Goal: Information Seeking & Learning: Understand process/instructions

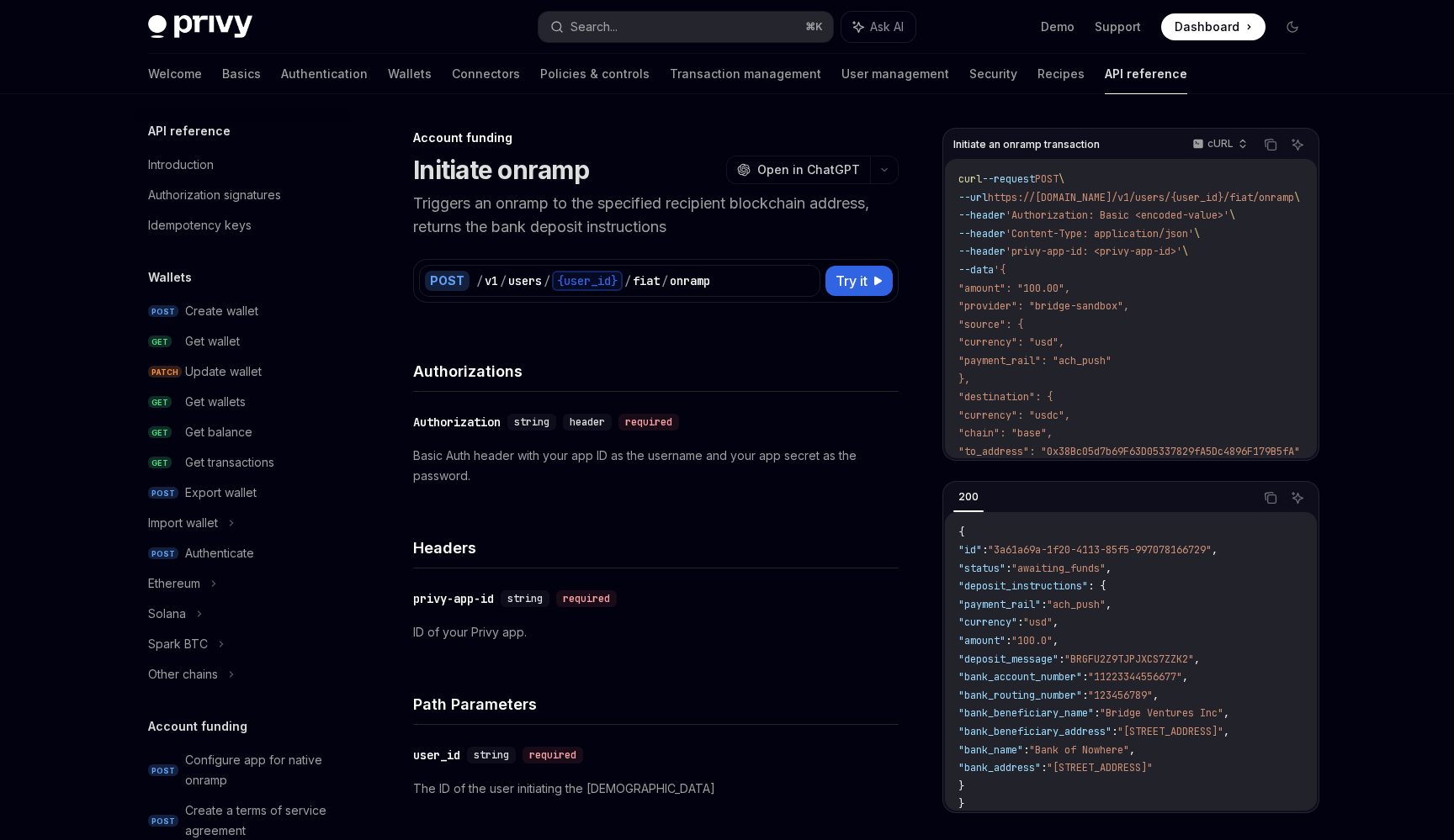
scroll to position [454, 0]
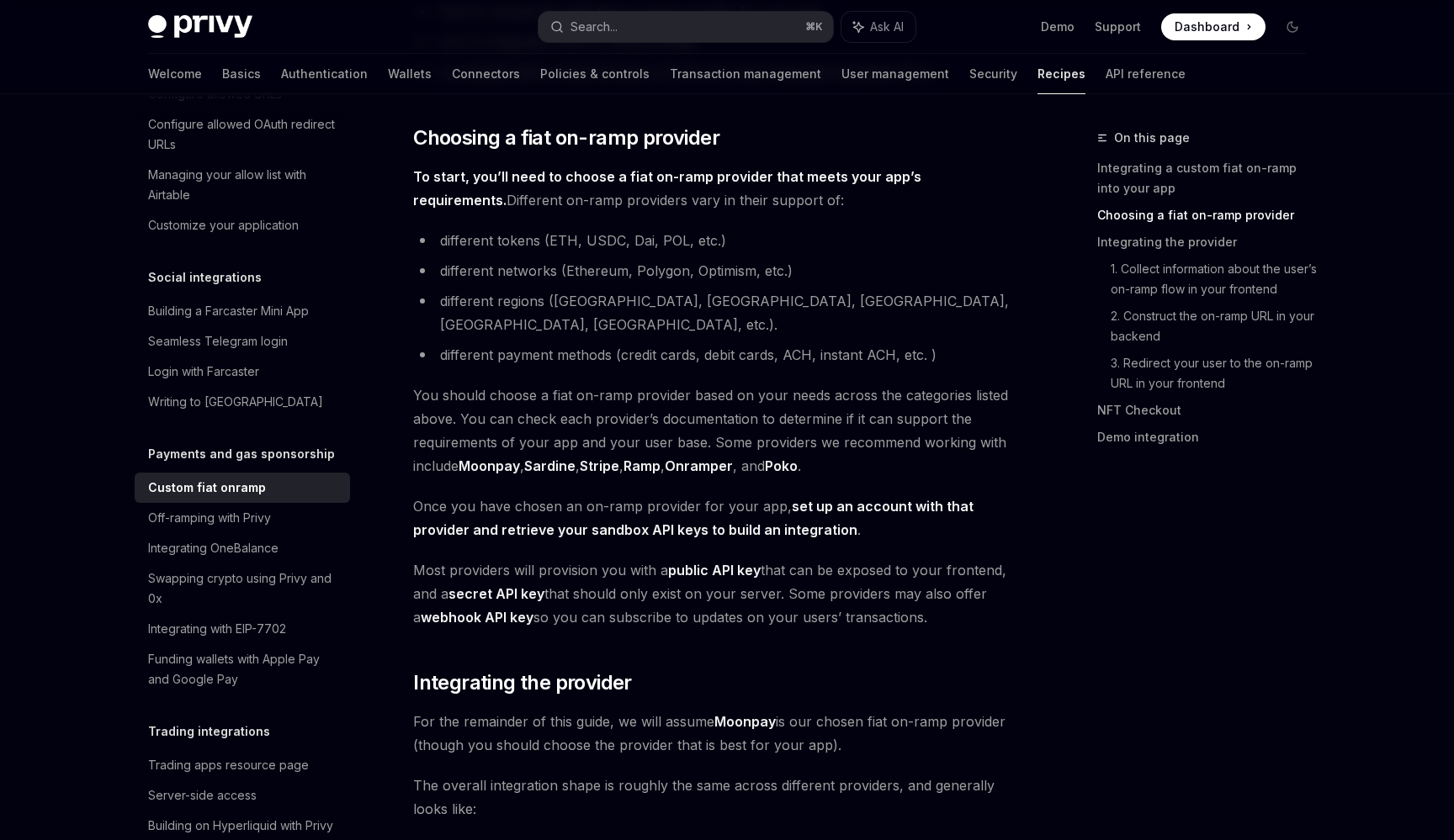
scroll to position [546, 0]
click at [586, 433] on span "You should choose a fiat on-ramp provider based on your needs across the catego…" at bounding box center [715, 429] width 606 height 94
click at [591, 456] on link "Stripe" at bounding box center [599, 465] width 39 height 18
click at [177, 538] on div "Integrating OneBalance" at bounding box center [213, 549] width 130 height 20
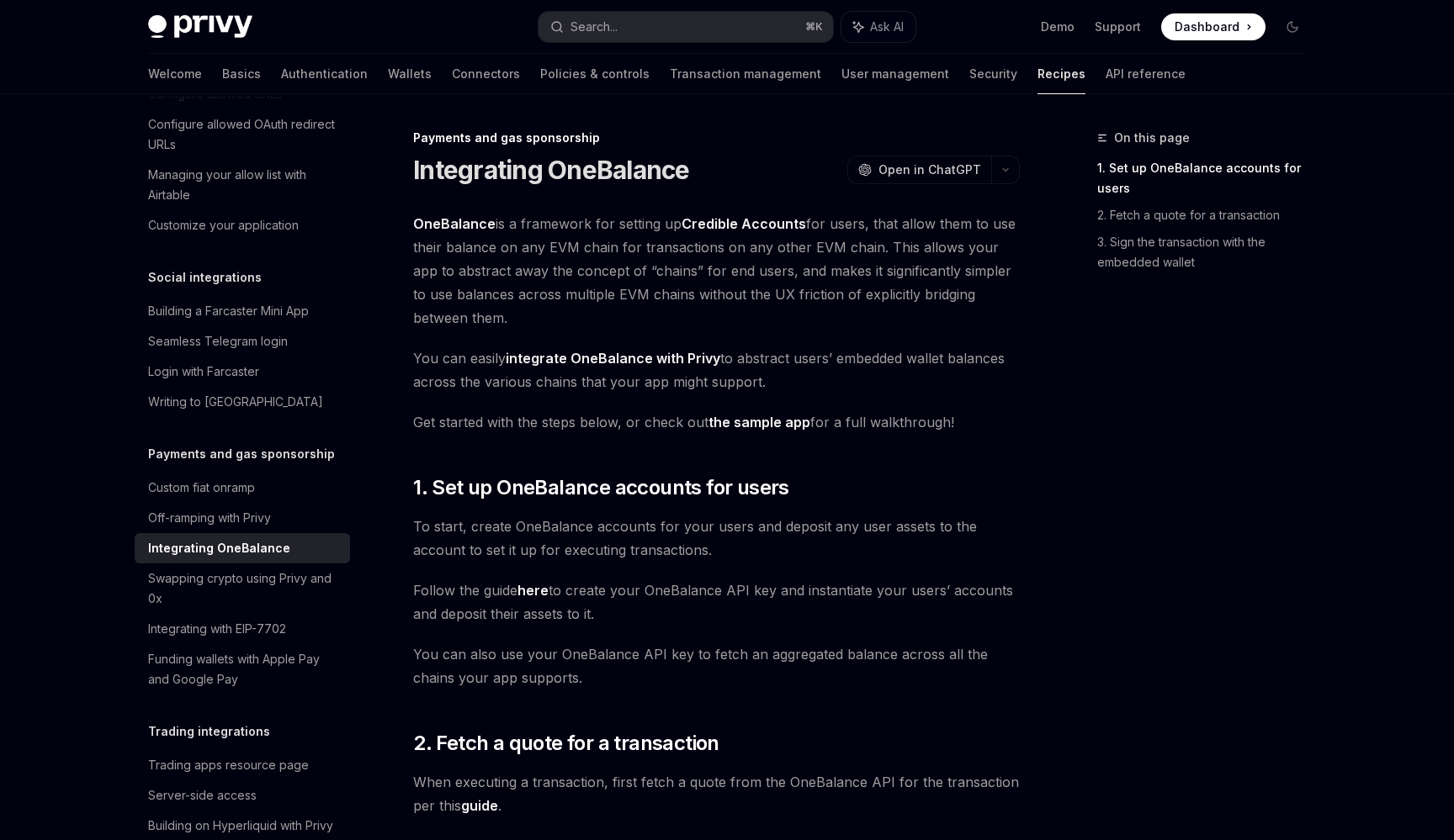
click at [295, 534] on link "Integrating OneBalance" at bounding box center [241, 549] width 215 height 31
click at [256, 508] on div "Off-ramping with Privy" at bounding box center [210, 518] width 123 height 20
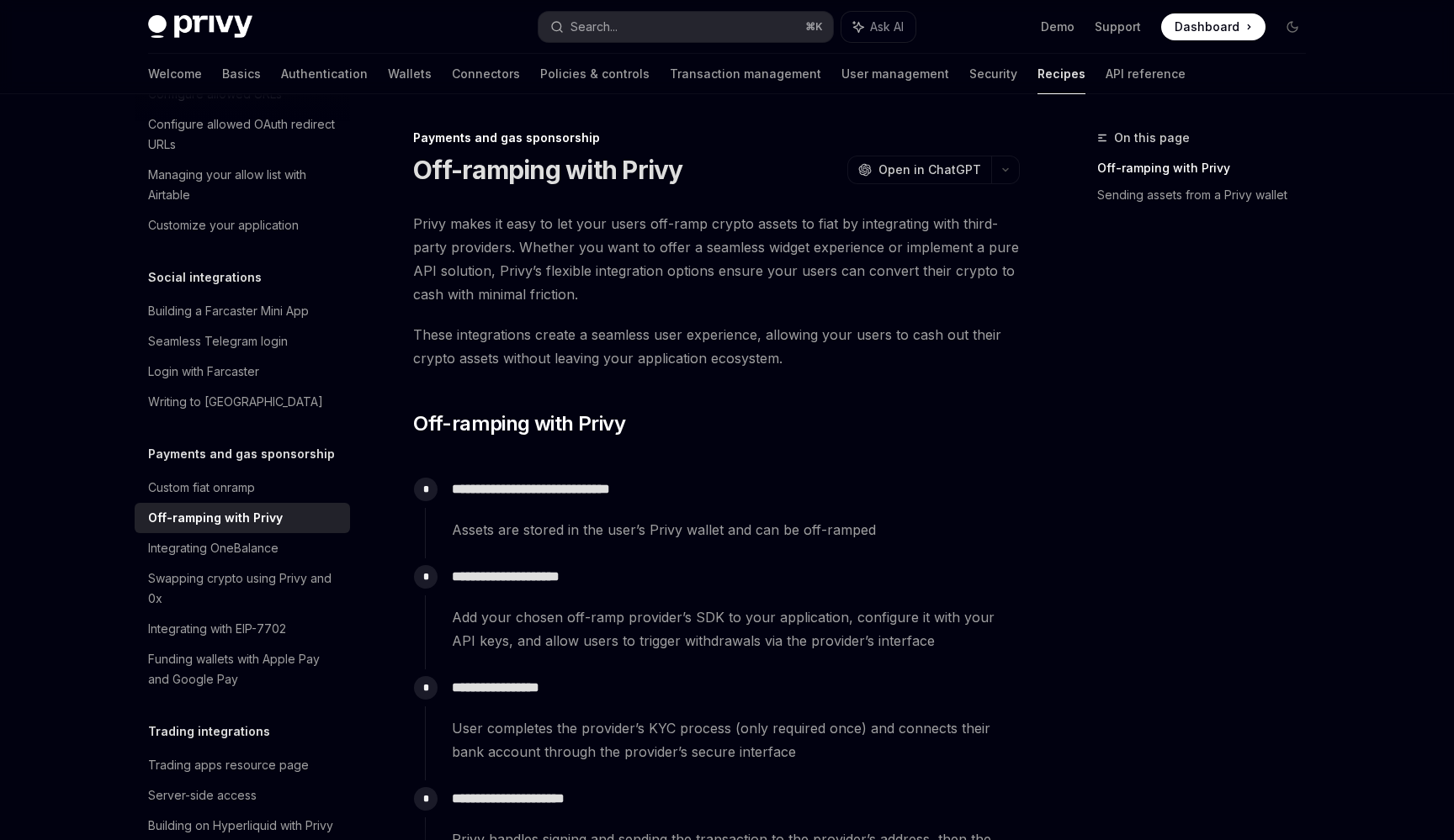
click at [605, 489] on p "**********" at bounding box center [735, 489] width 567 height 23
click at [560, 556] on div "**********" at bounding box center [722, 515] width 594 height 88
click at [651, 517] on div "**********" at bounding box center [722, 507] width 594 height 71
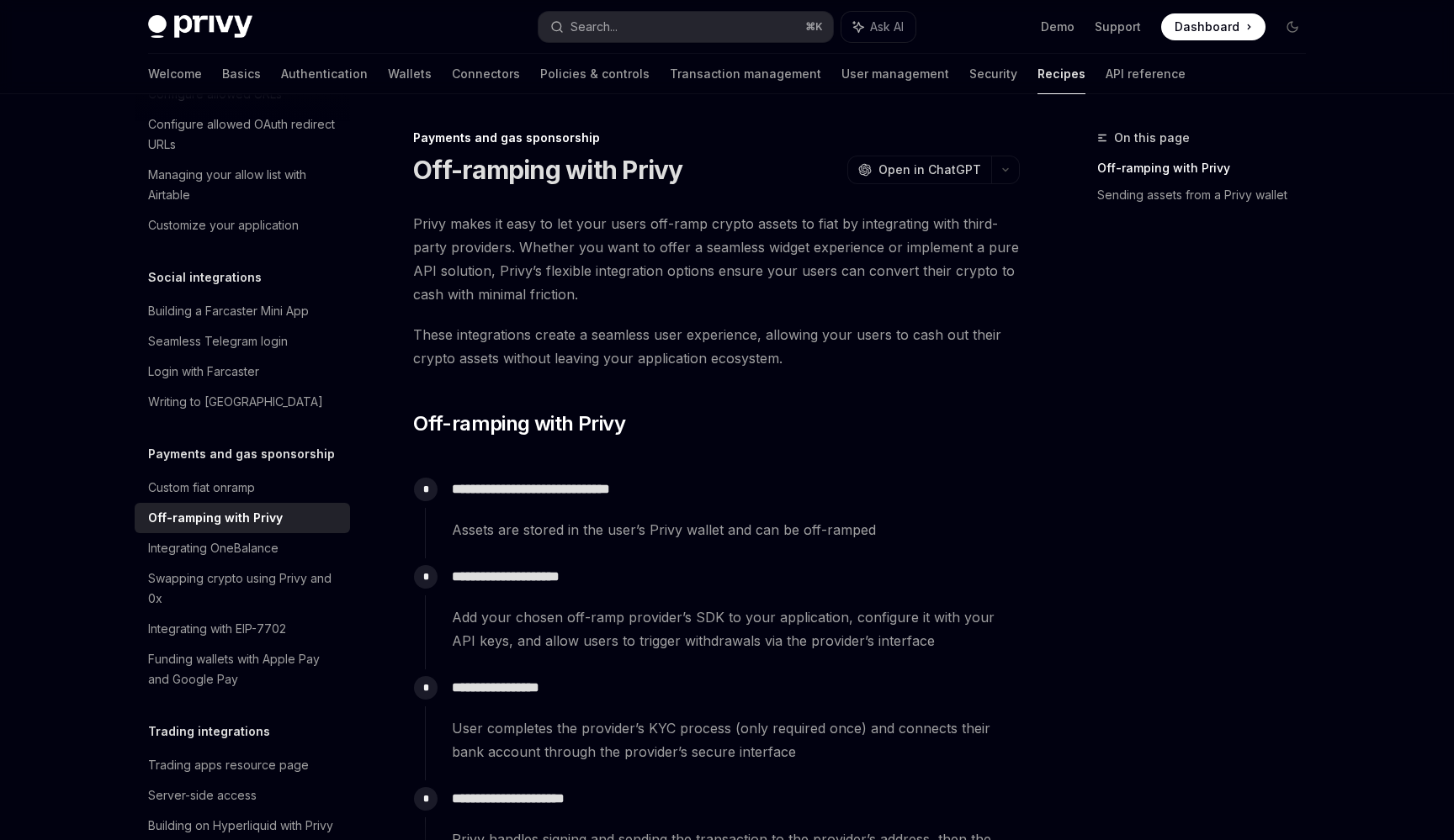
click at [694, 537] on span "Assets are stored in the user’s Privy wallet and can be off-ramped" at bounding box center [735, 529] width 567 height 23
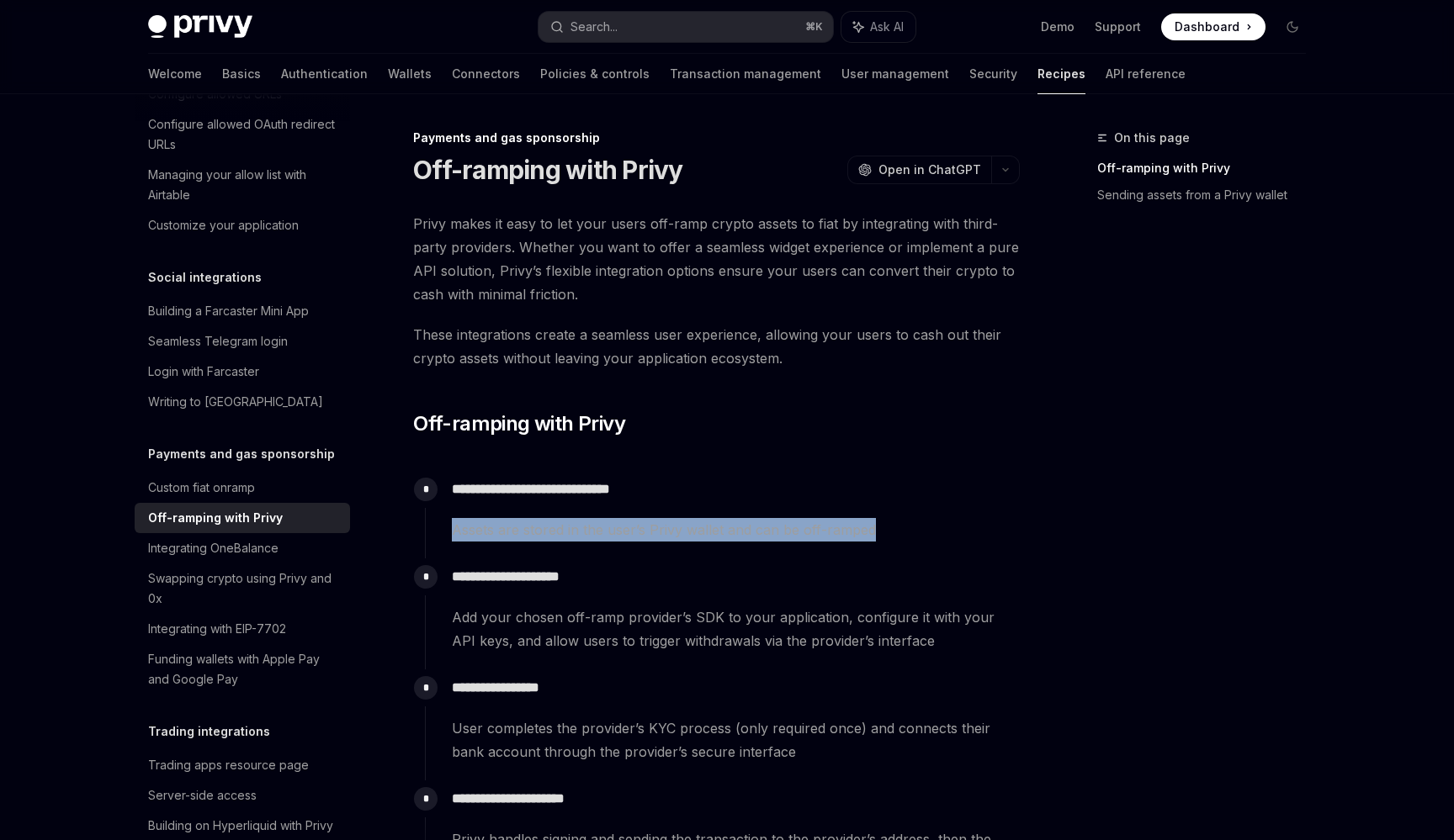
click at [694, 537] on span "Assets are stored in the user’s Privy wallet and can be off-ramped" at bounding box center [735, 529] width 567 height 23
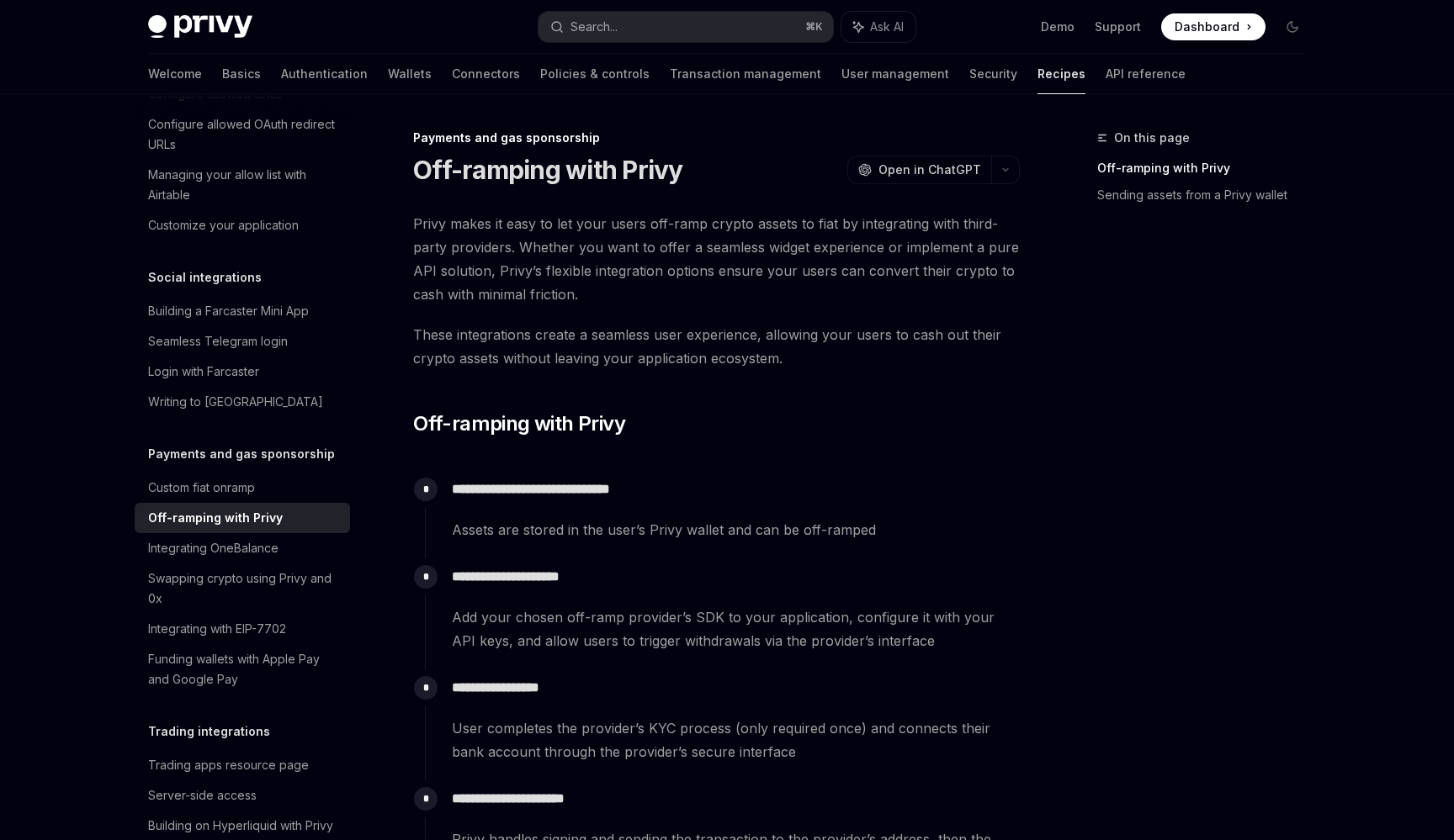
click at [542, 526] on span "Assets are stored in the user’s Privy wallet and can be off-ramped" at bounding box center [735, 529] width 567 height 23
click at [486, 527] on span "Assets are stored in the user’s Privy wallet and can be off-ramped" at bounding box center [735, 529] width 567 height 23
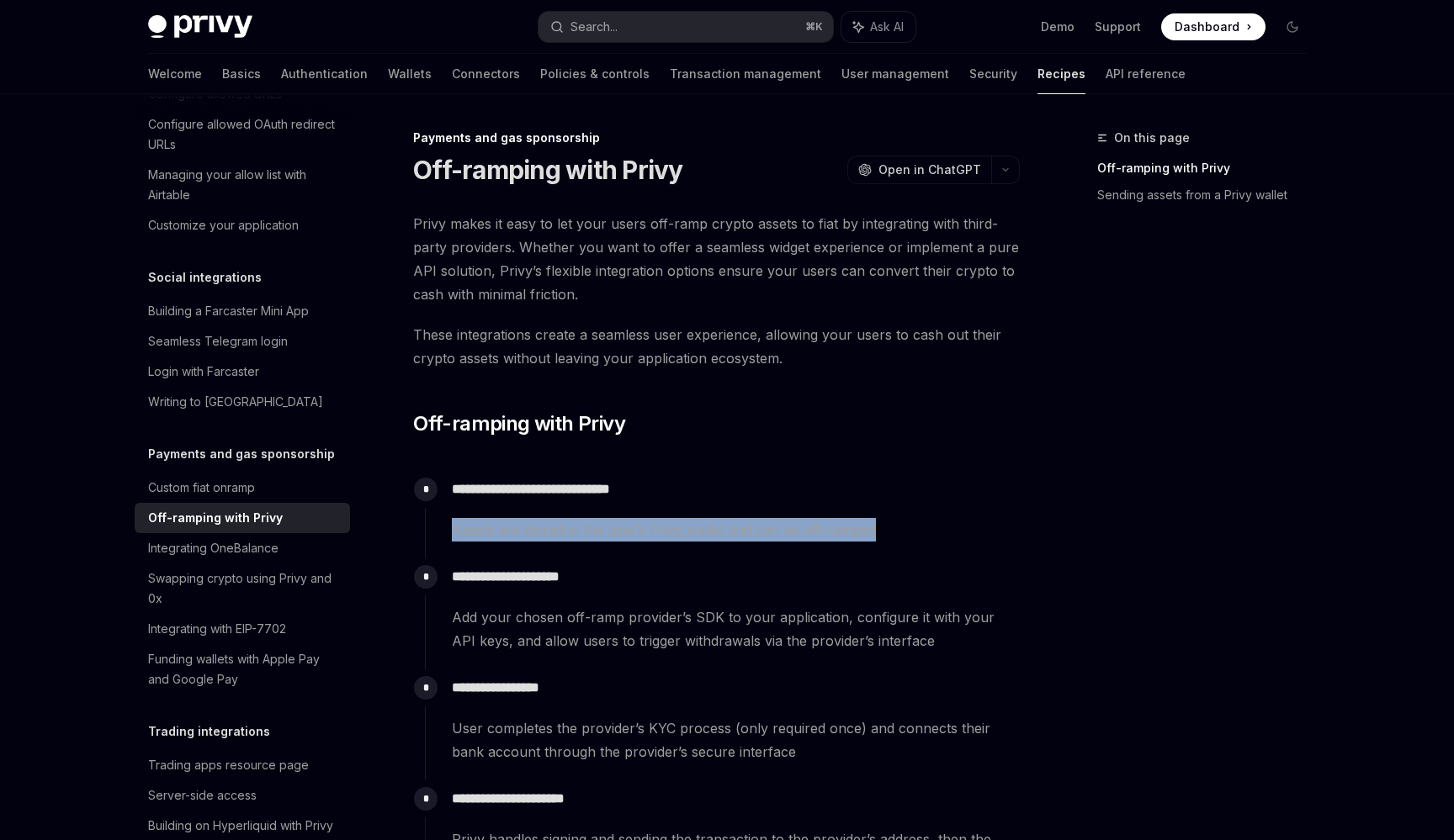
click at [486, 527] on span "Assets are stored in the user’s Privy wallet and can be off-ramped" at bounding box center [735, 529] width 567 height 23
click at [540, 546] on div "**********" at bounding box center [722, 515] width 594 height 88
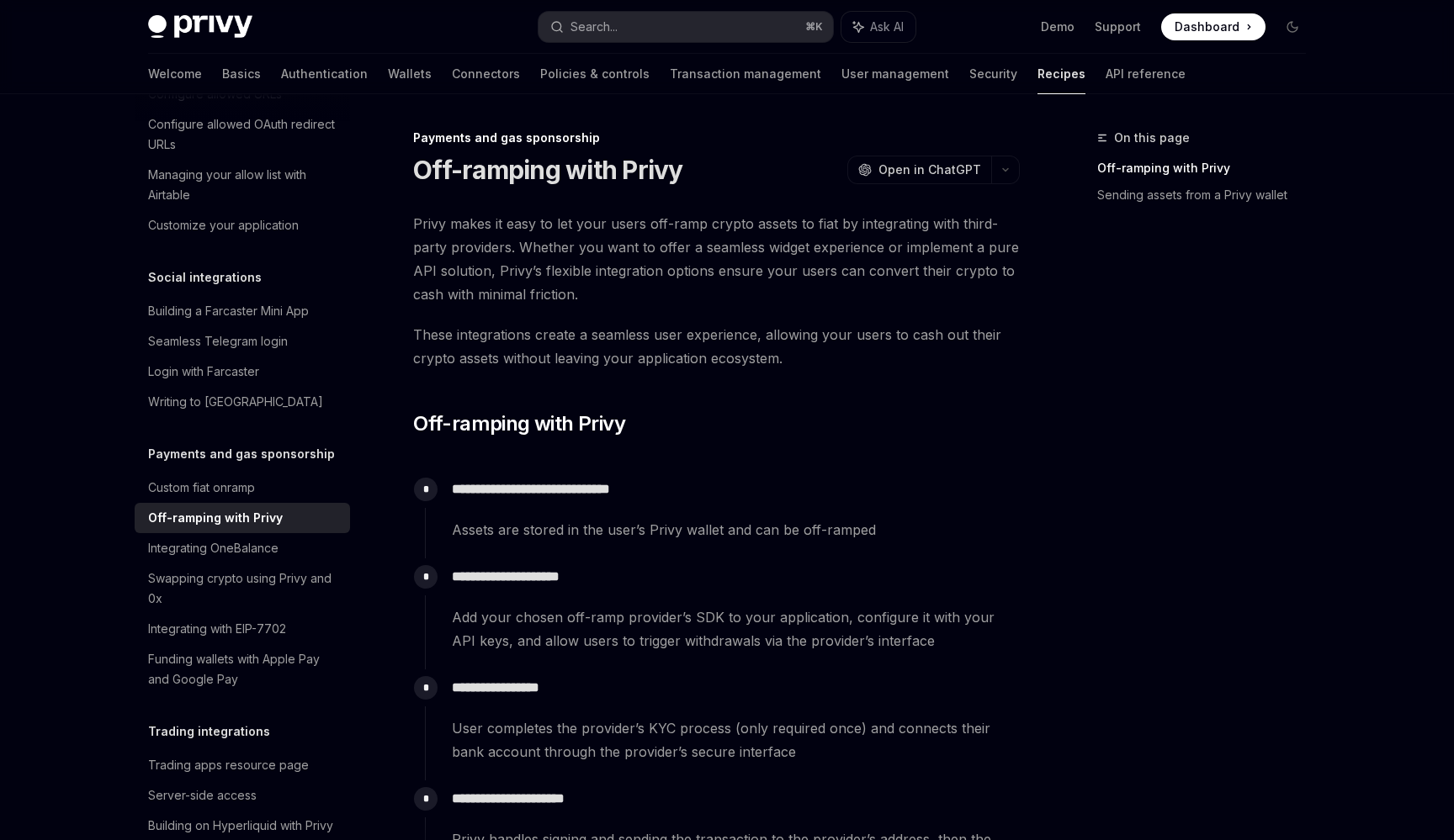
click at [555, 535] on span "Assets are stored in the user’s Privy wallet and can be off-ramped" at bounding box center [735, 529] width 567 height 23
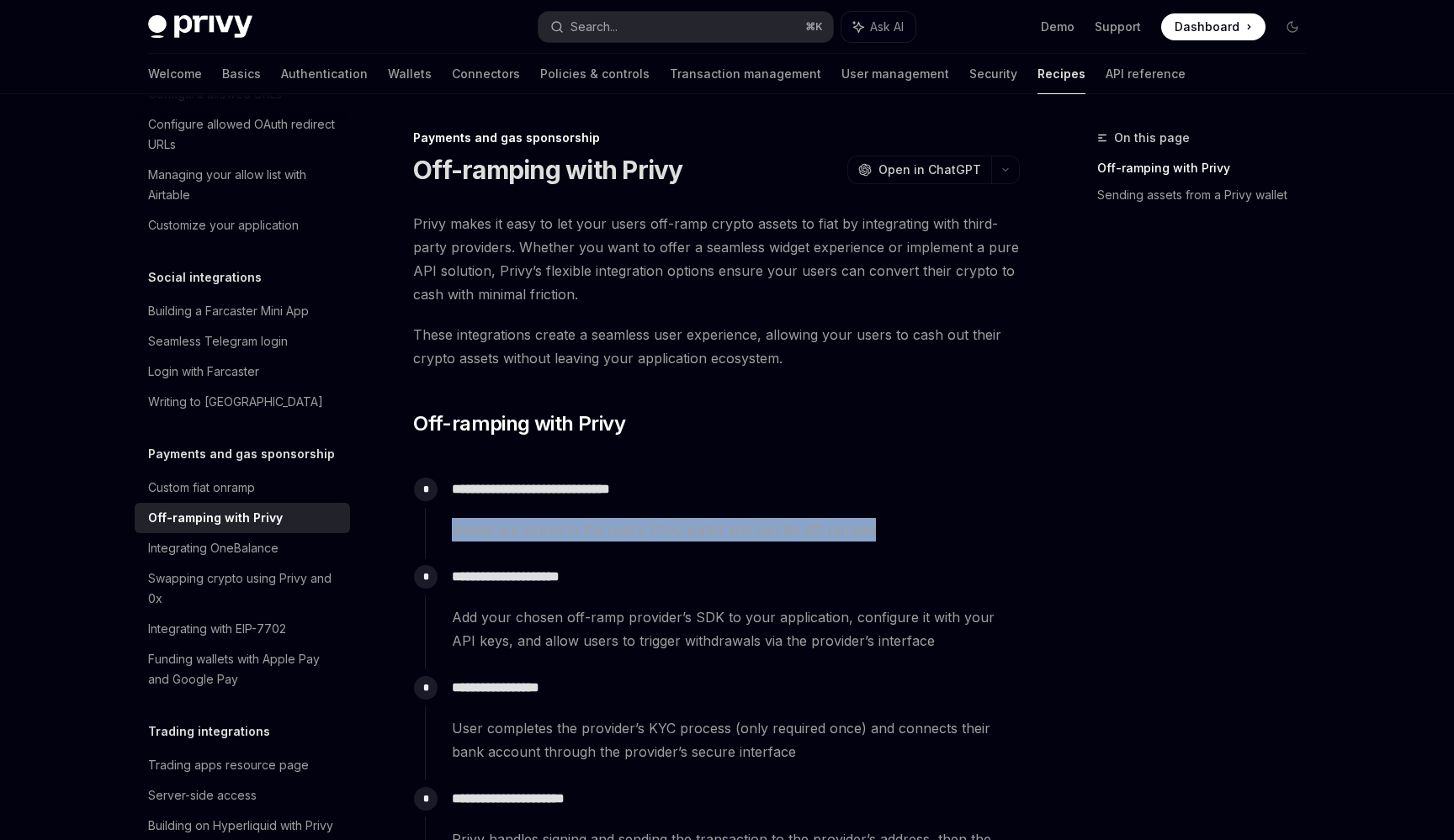
click at [555, 535] on span "Assets are stored in the user’s Privy wallet and can be off-ramped" at bounding box center [735, 529] width 567 height 23
click at [552, 535] on span "Assets are stored in the user’s Privy wallet and can be off-ramped" at bounding box center [735, 529] width 567 height 23
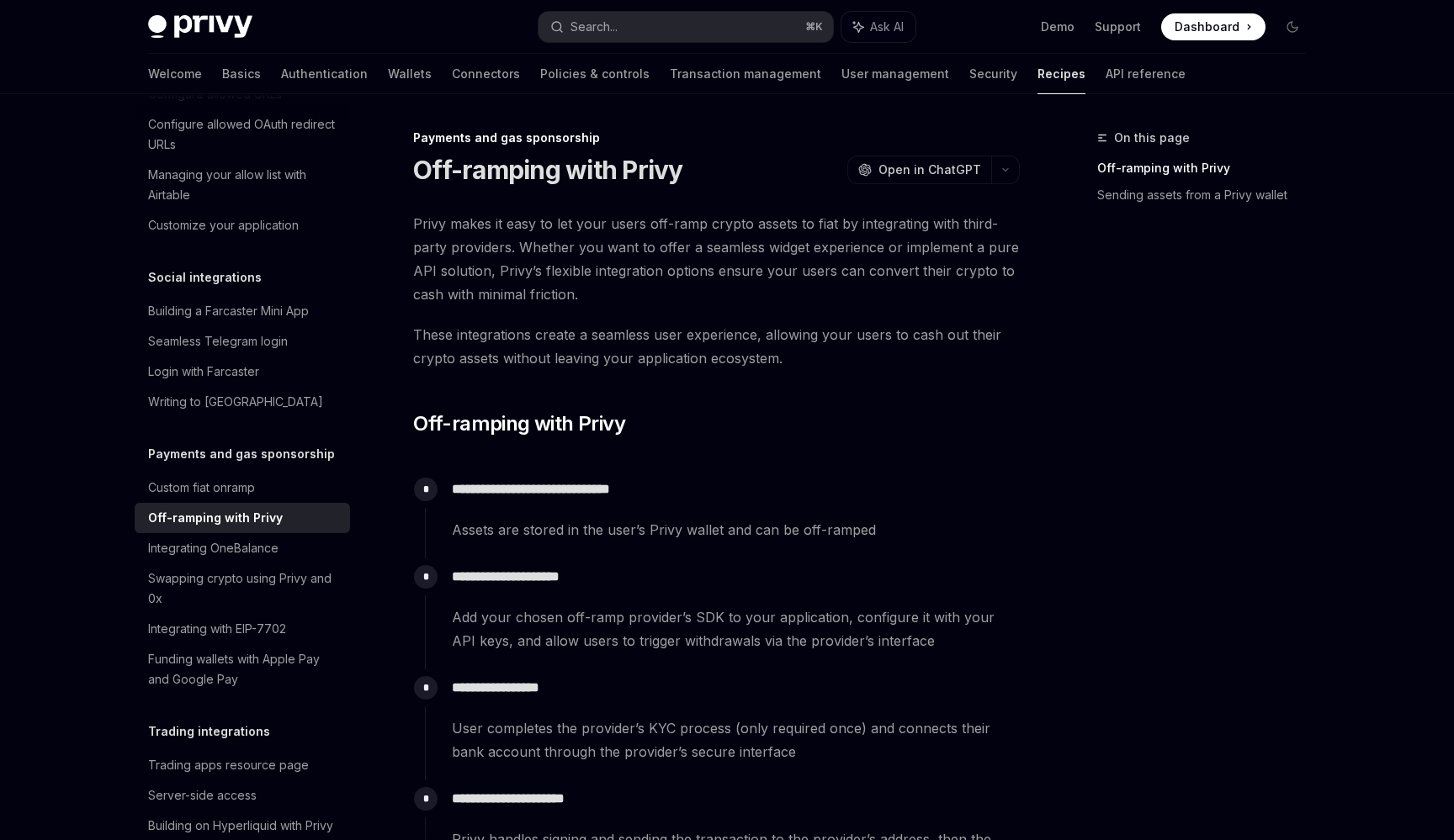
click at [539, 534] on span "Assets are stored in the user’s Privy wallet and can be off-ramped" at bounding box center [735, 529] width 567 height 23
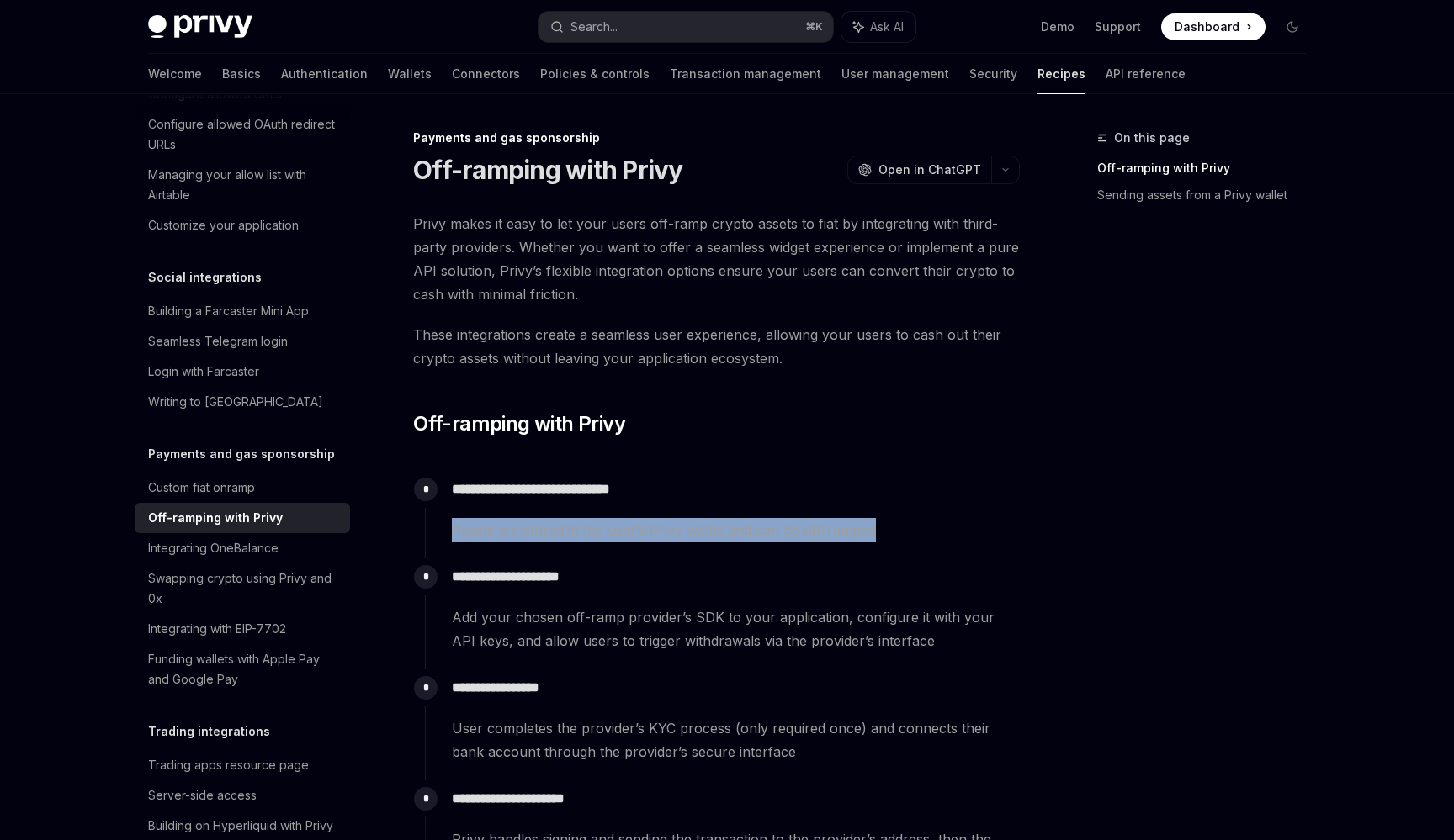
click at [539, 534] on span "Assets are stored in the user’s Privy wallet and can be off-ramped" at bounding box center [735, 529] width 567 height 23
click at [538, 536] on span "Assets are stored in the user’s Privy wallet and can be off-ramped" at bounding box center [735, 529] width 567 height 23
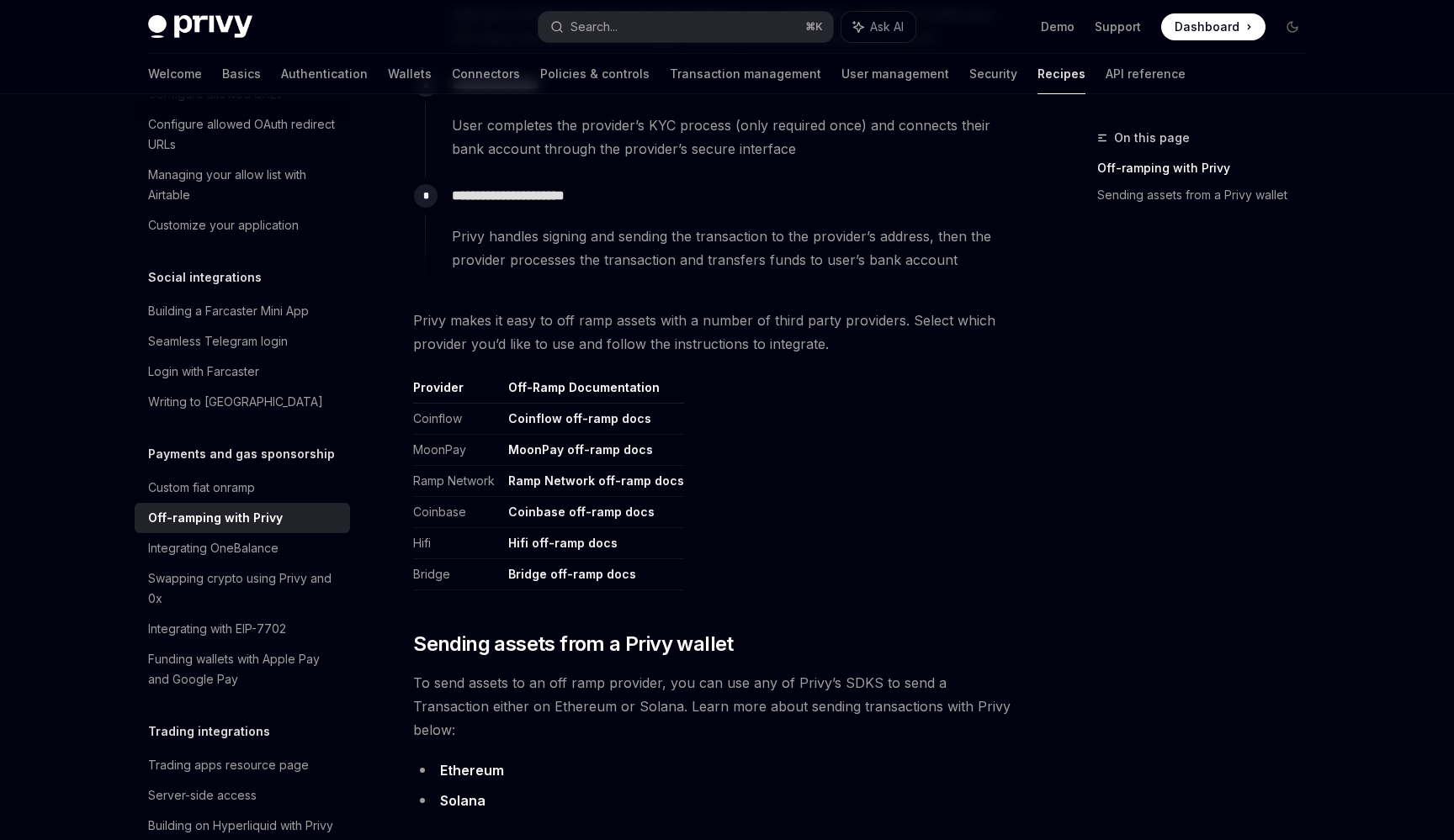
scroll to position [604, 0]
click at [235, 478] on div "Custom fiat onramp" at bounding box center [201, 488] width 107 height 20
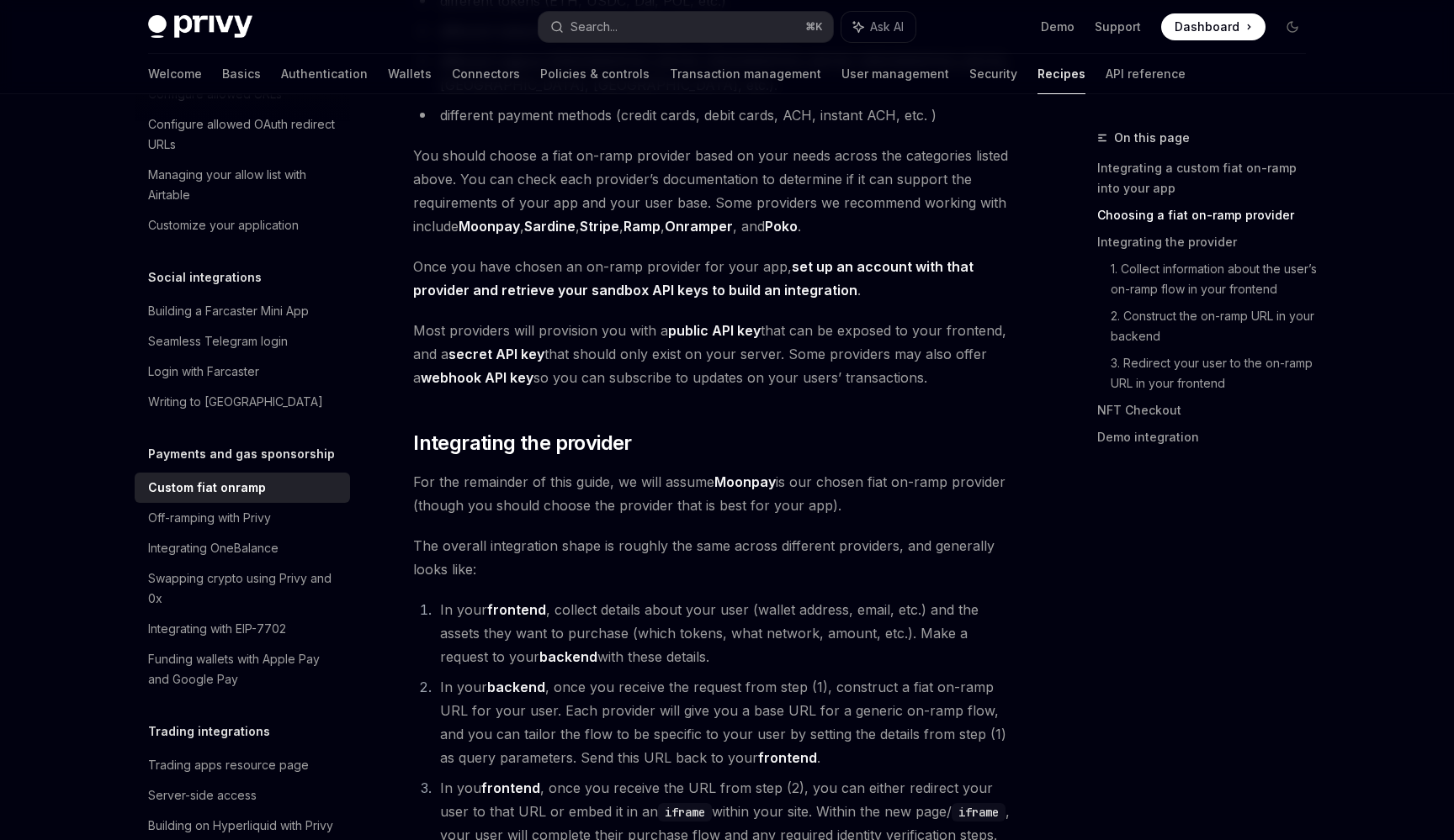
scroll to position [785, 0]
click at [721, 217] on link "Onramper" at bounding box center [698, 225] width 68 height 18
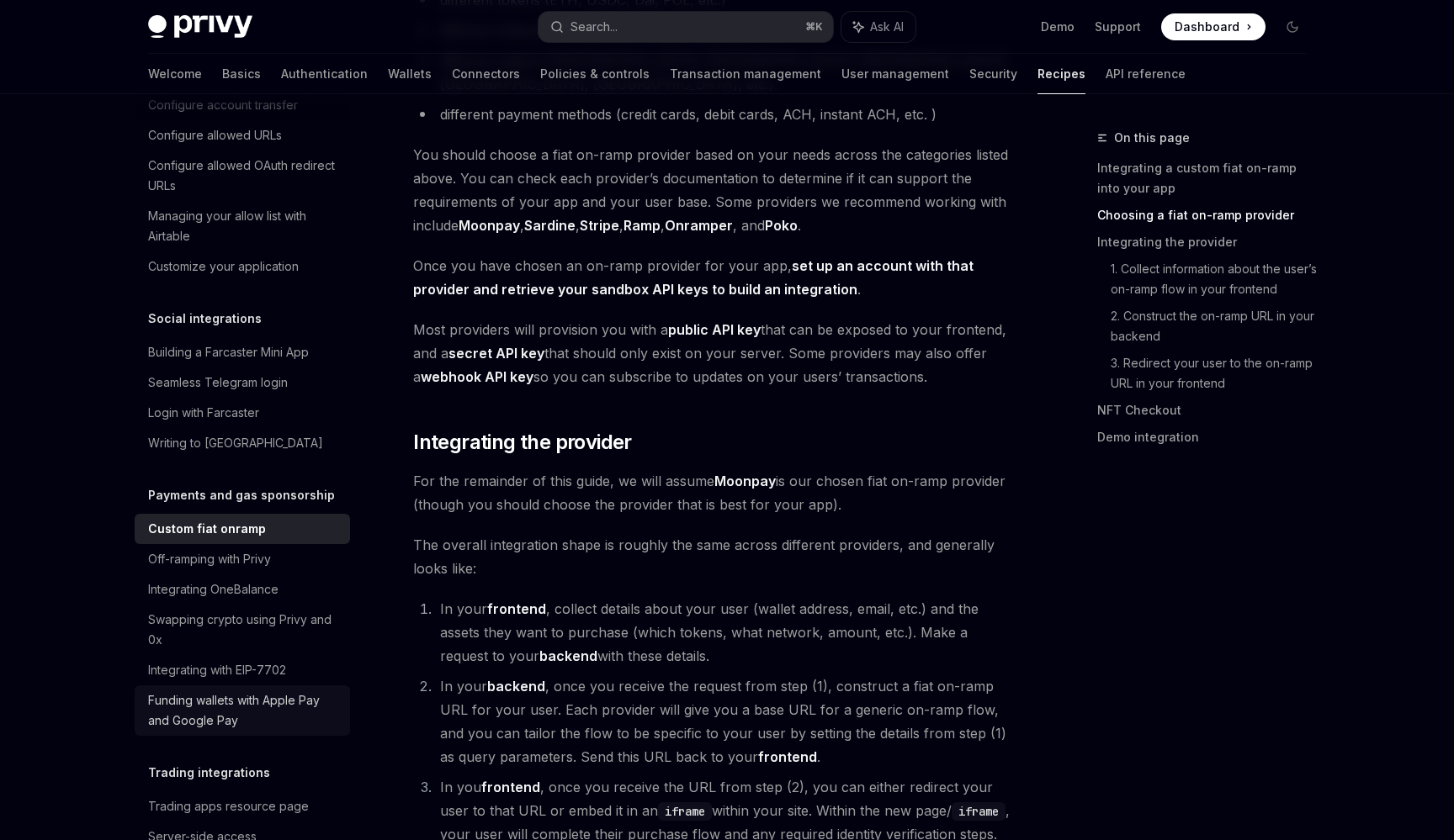
click at [284, 698] on div "Funding wallets with Apple Pay and Google Pay" at bounding box center [244, 710] width 192 height 40
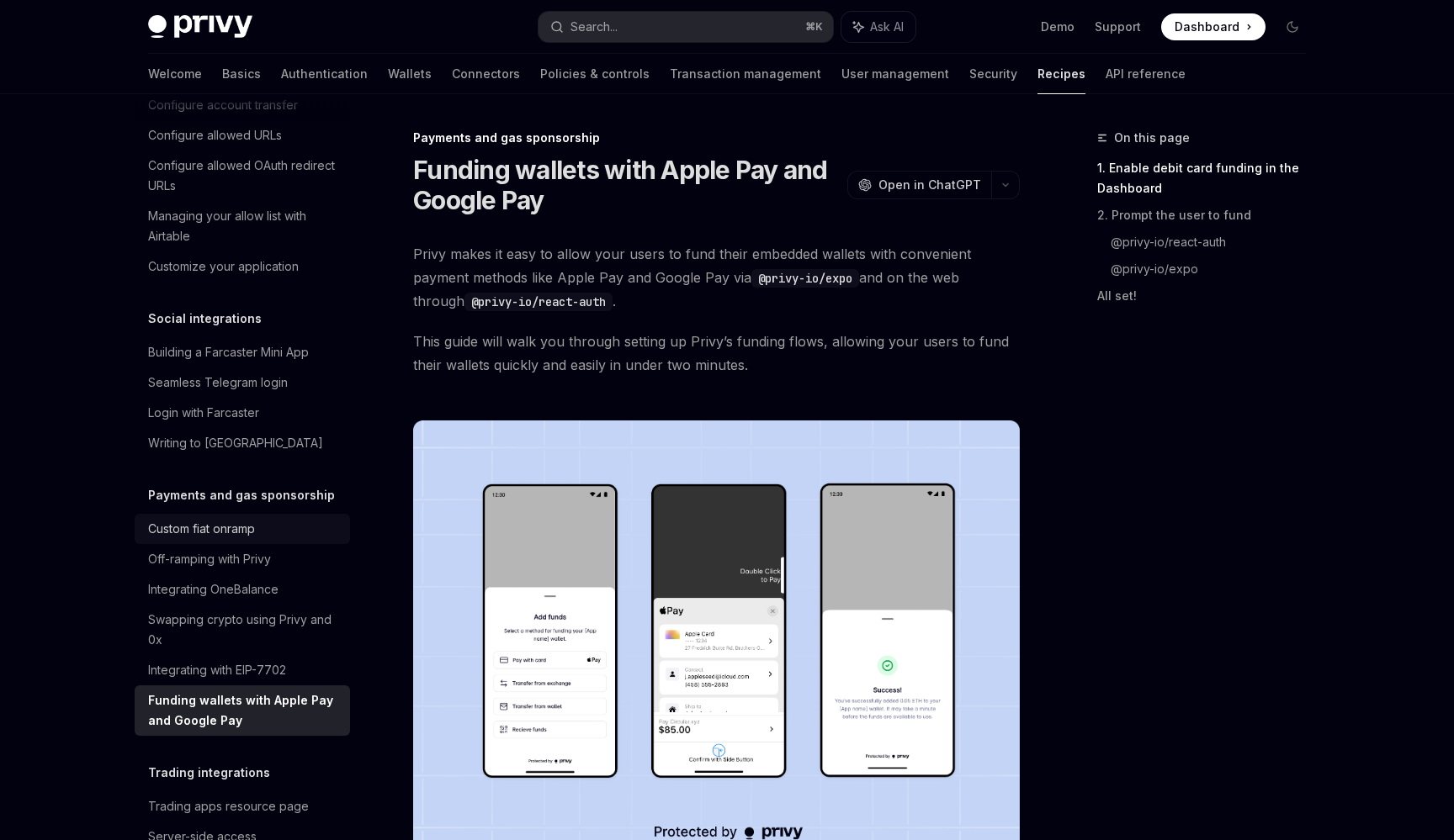
click at [279, 519] on div "Custom fiat onramp" at bounding box center [244, 529] width 192 height 20
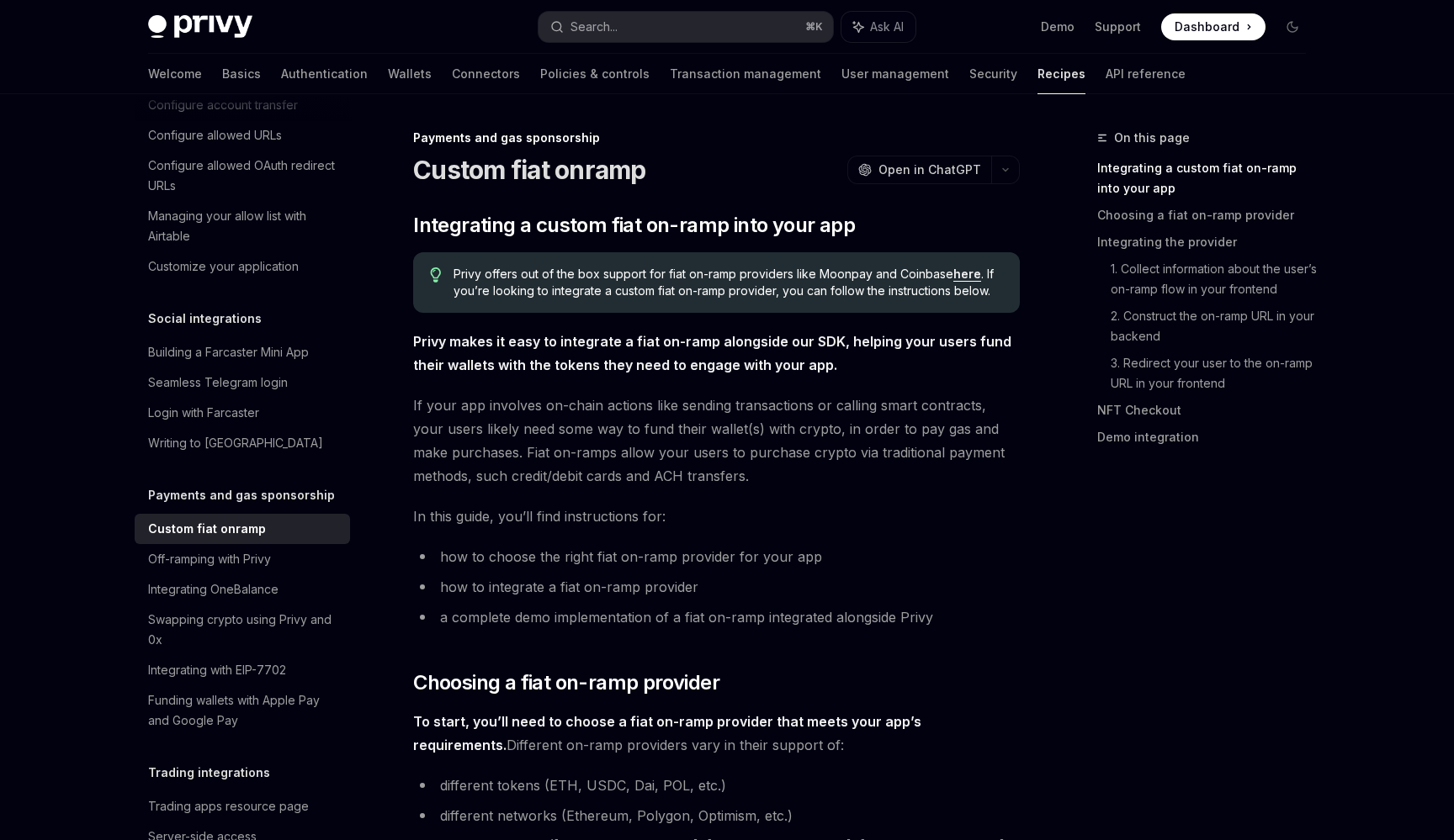
click at [230, 36] on img at bounding box center [200, 26] width 104 height 23
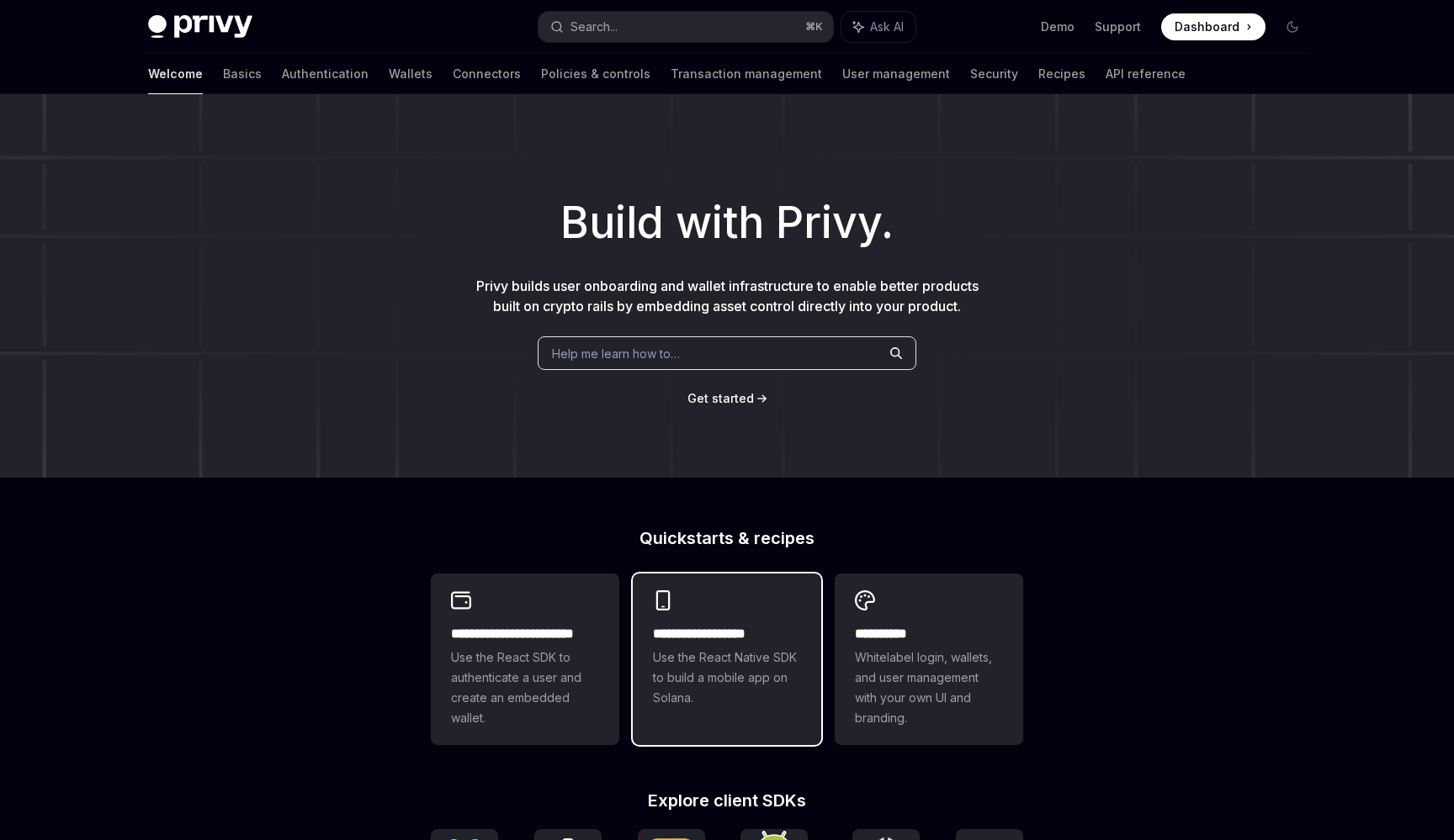
click at [692, 684] on span "Use the React Native SDK to build a mobile app on Solana." at bounding box center [727, 677] width 148 height 61
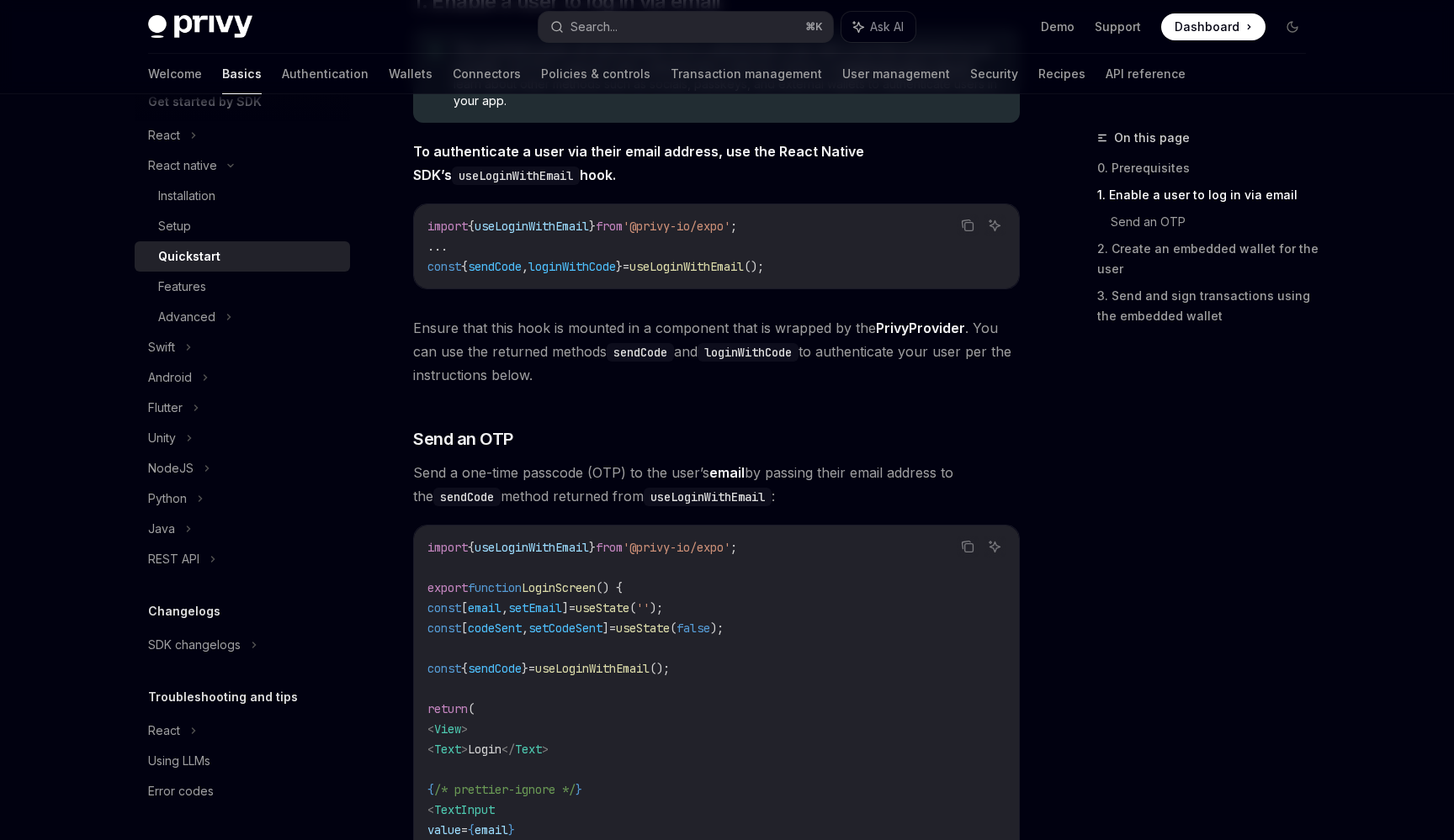
scroll to position [200, 0]
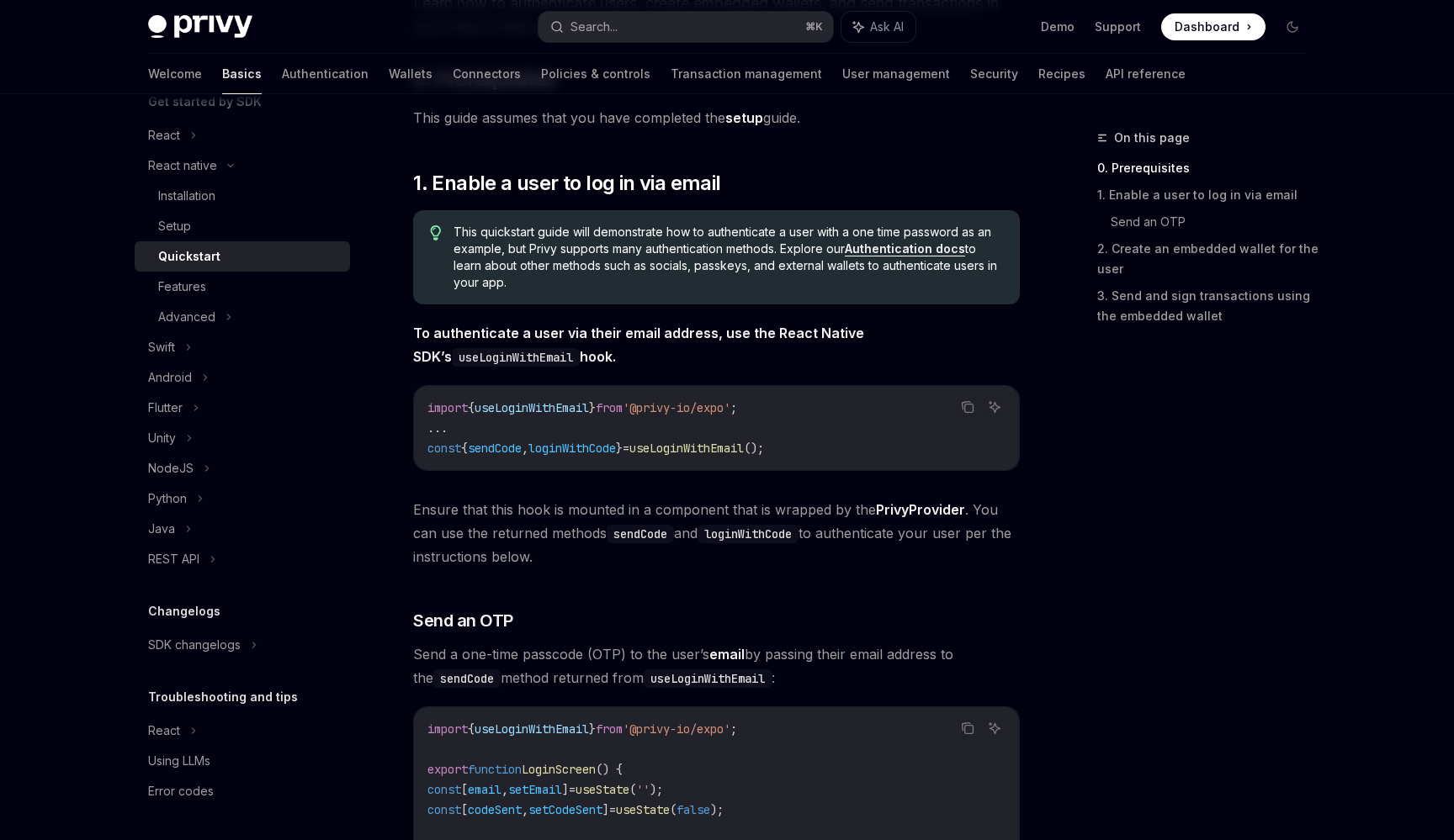
click at [945, 245] on link "Authentication docs" at bounding box center [904, 249] width 120 height 15
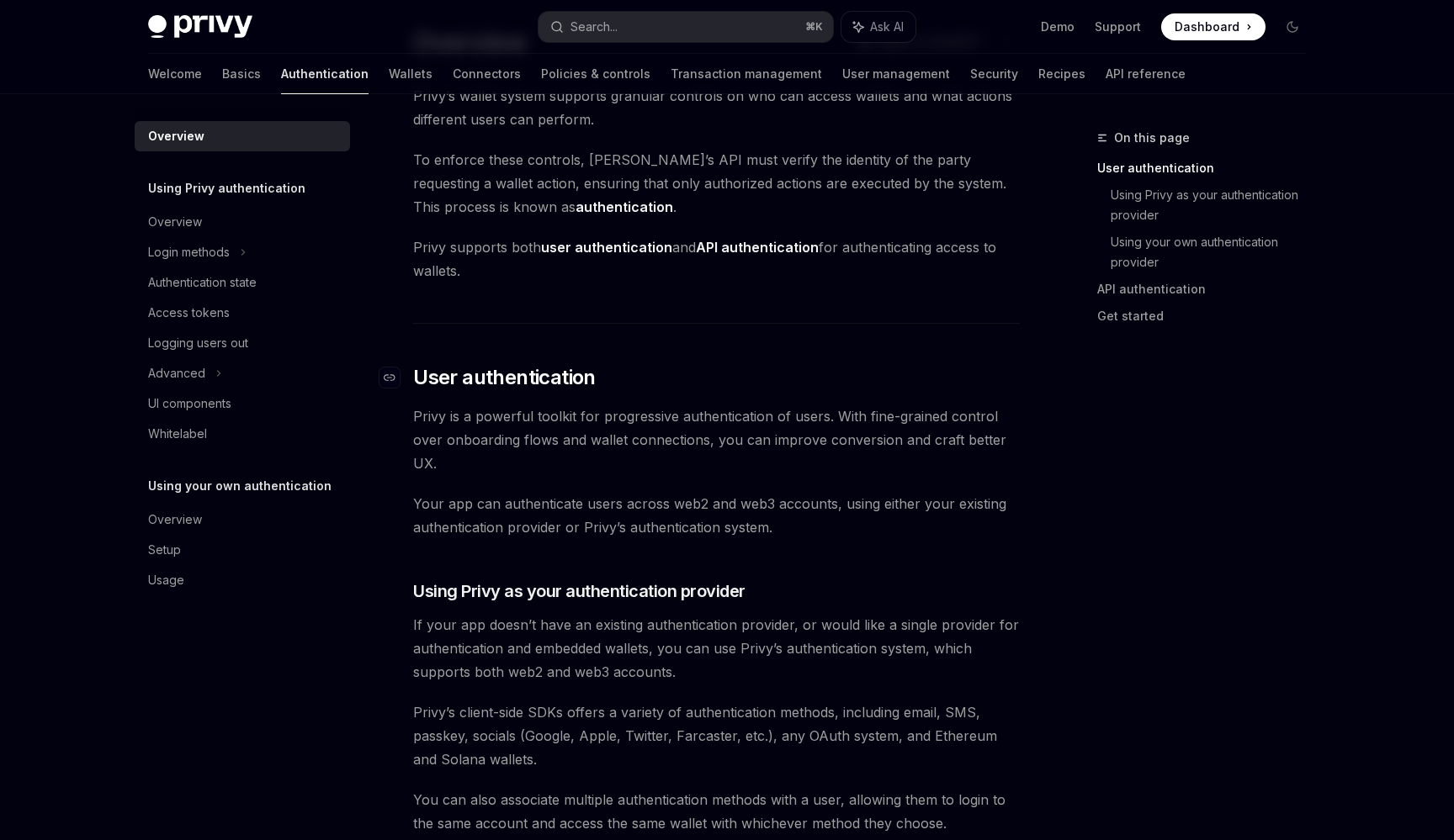
scroll to position [108, 0]
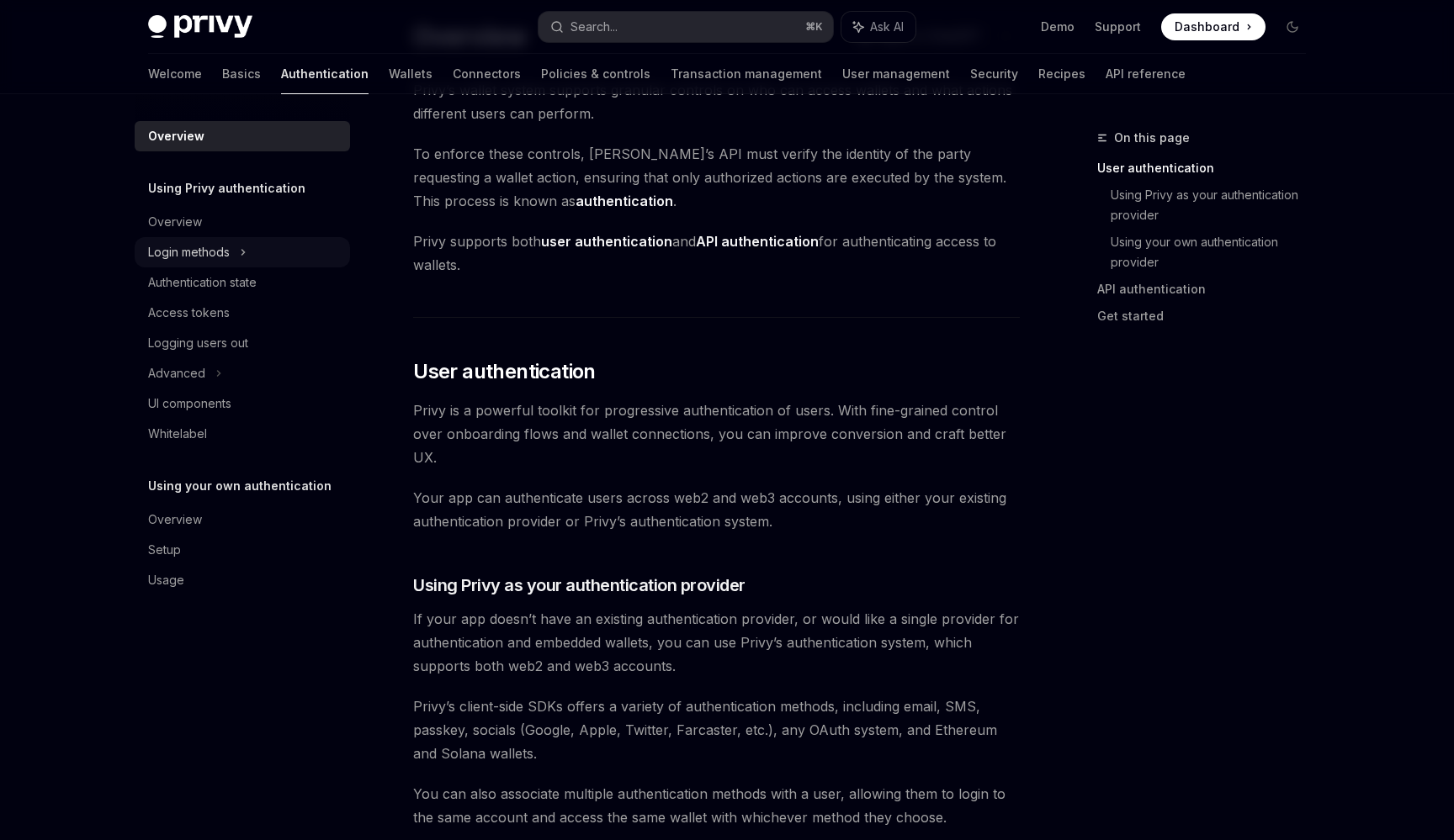
click at [295, 247] on div "Login methods" at bounding box center [241, 252] width 215 height 31
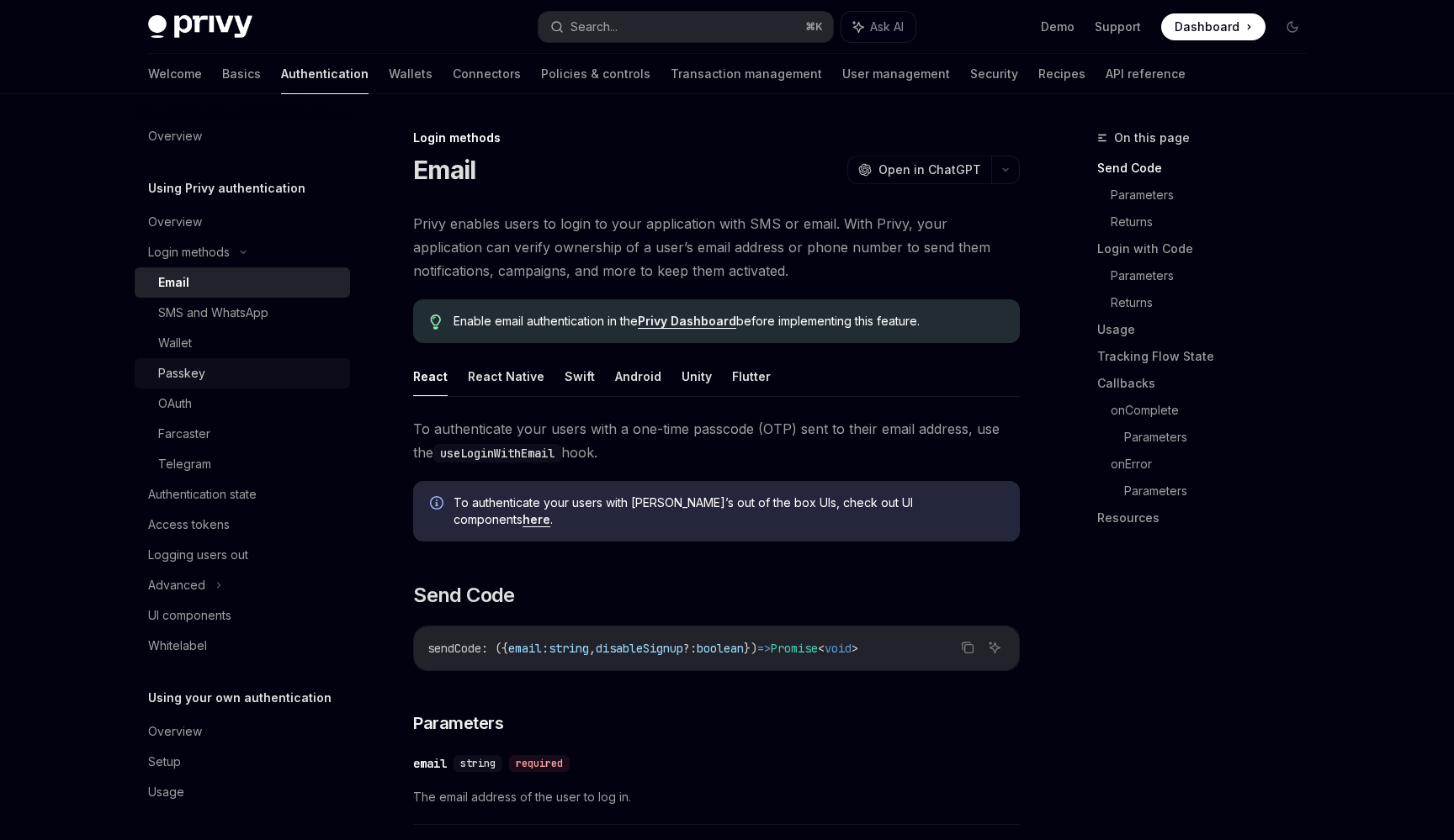
click at [280, 370] on div "Passkey" at bounding box center [249, 373] width 182 height 20
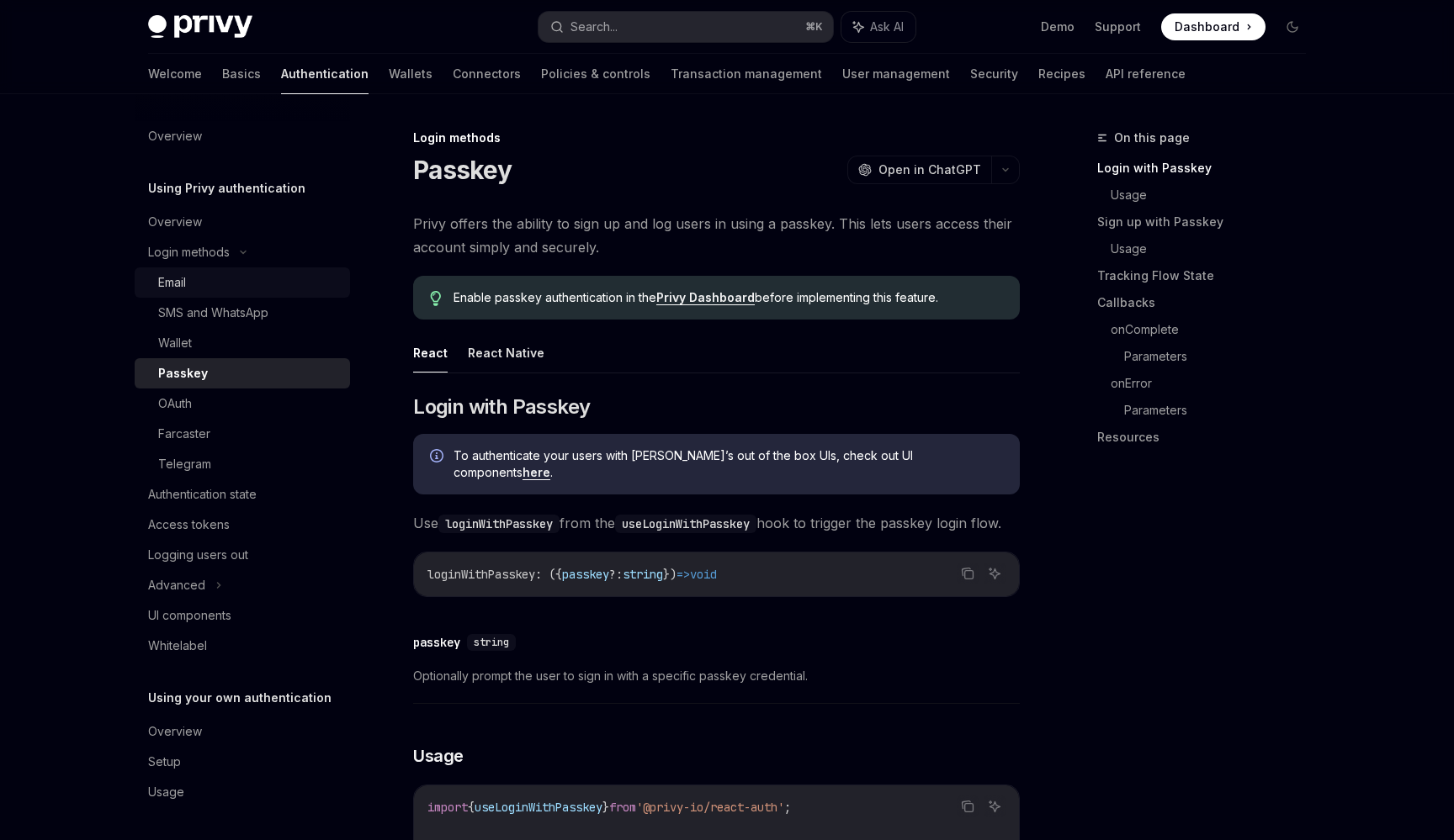
click at [302, 291] on div "Email" at bounding box center [249, 283] width 182 height 20
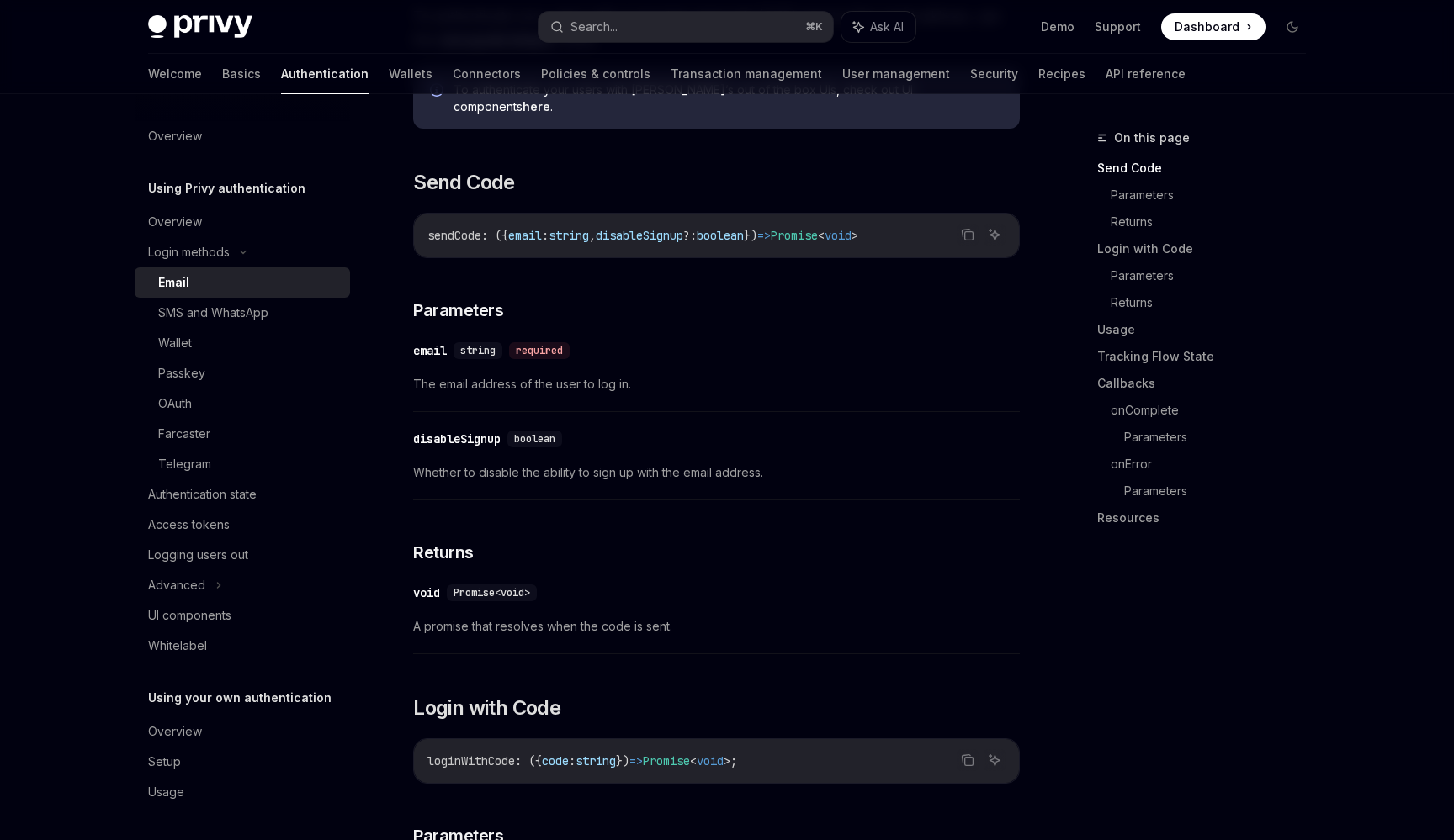
scroll to position [516, 0]
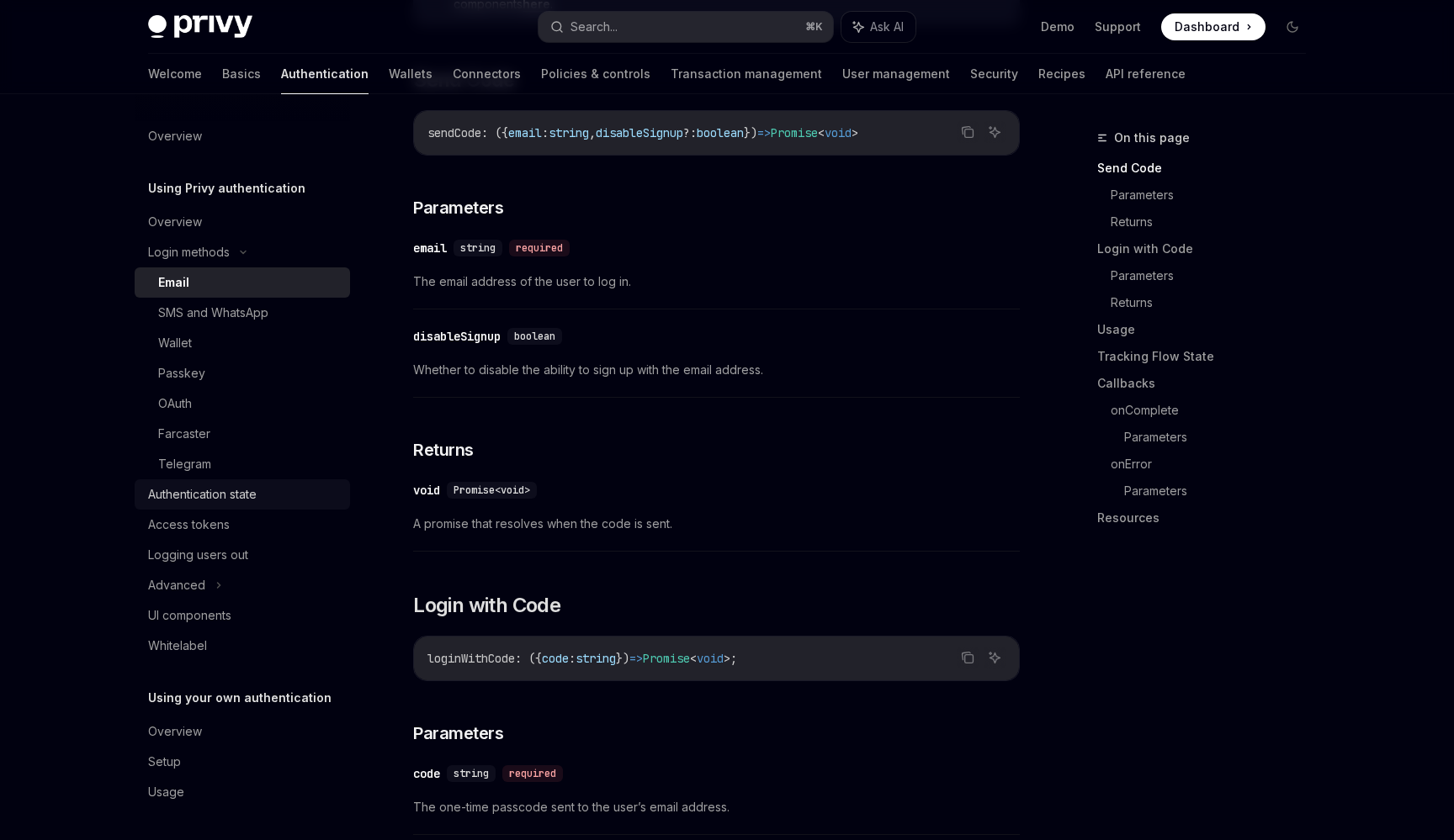
click at [266, 508] on link "Authentication state" at bounding box center [241, 495] width 215 height 31
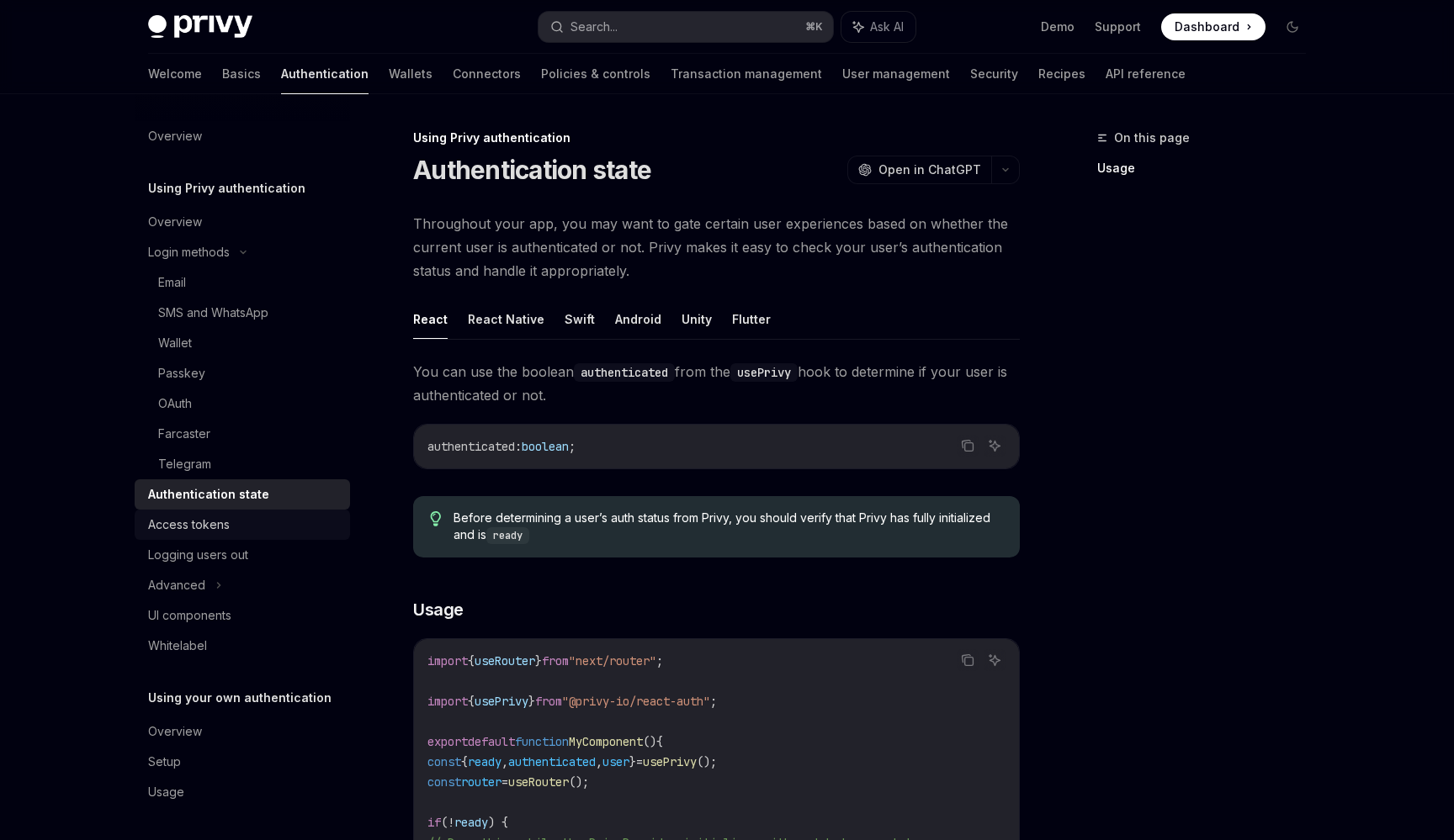
click at [267, 517] on div "Access tokens" at bounding box center [244, 525] width 192 height 20
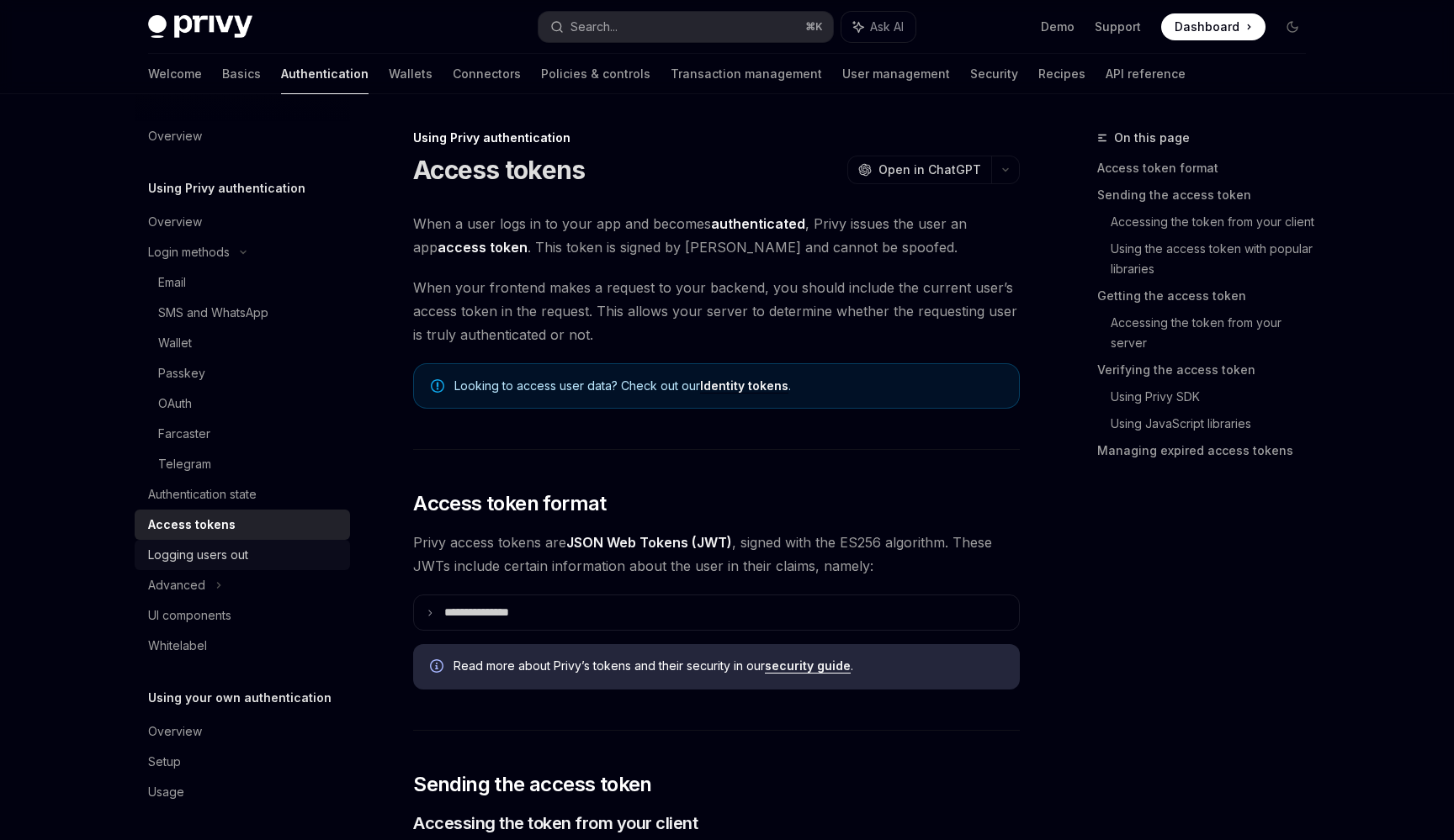
click at [273, 545] on div "Logging users out" at bounding box center [244, 555] width 192 height 20
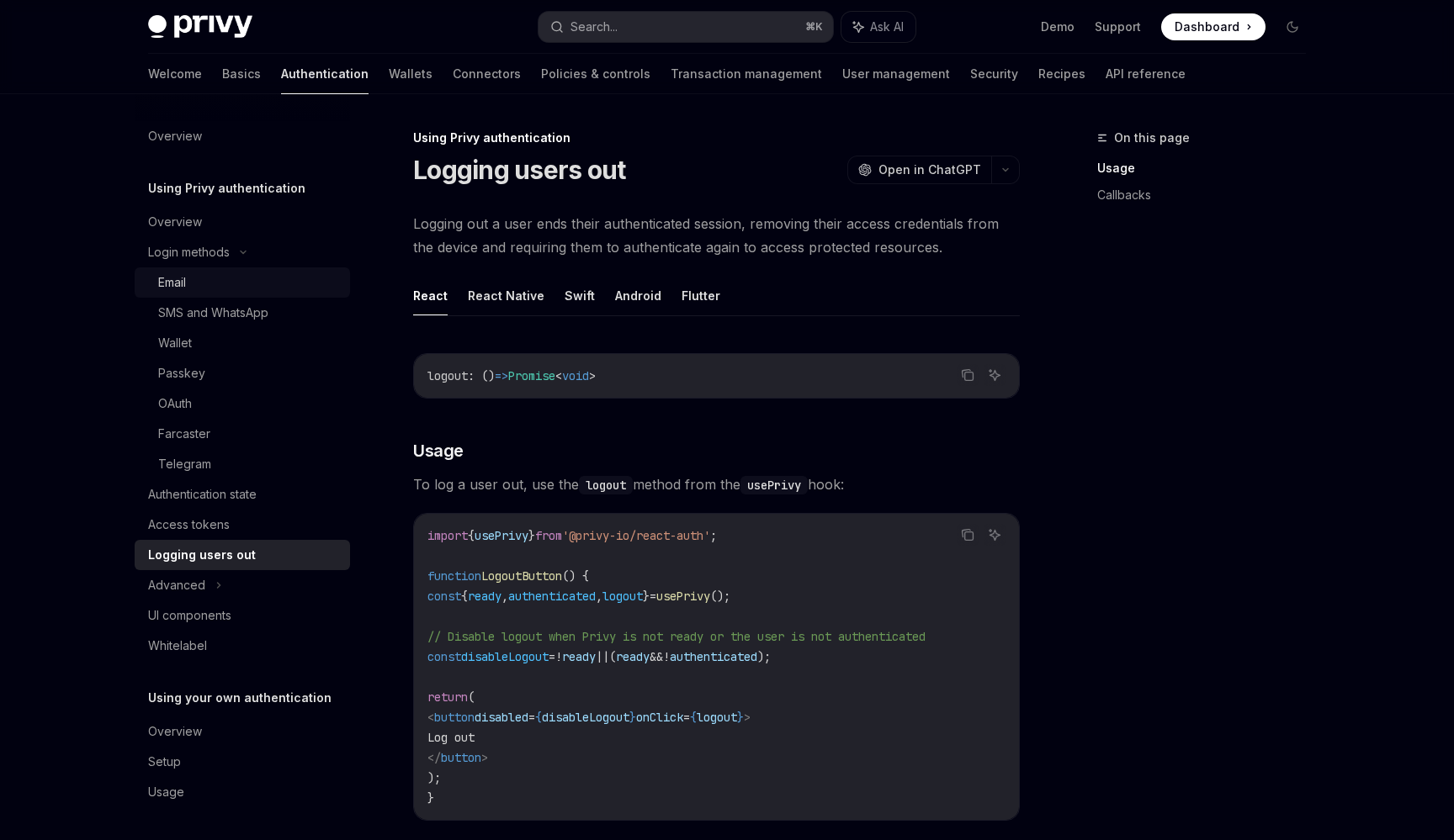
click at [282, 276] on div "Email" at bounding box center [249, 283] width 182 height 20
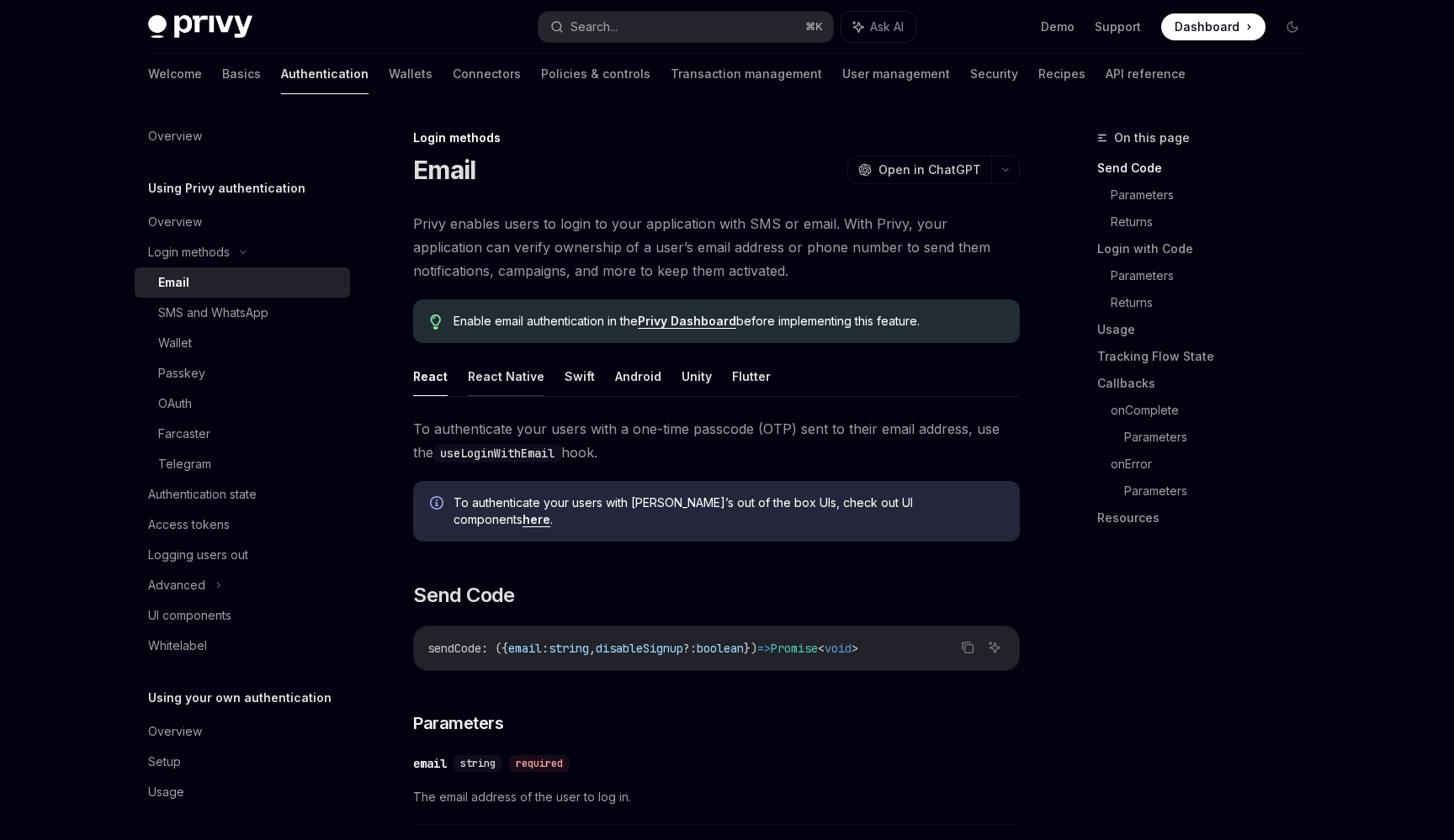
click at [497, 379] on button "React Native" at bounding box center [506, 376] width 76 height 39
click at [428, 385] on button "React" at bounding box center [429, 376] width 34 height 39
click at [513, 388] on button "React Native" at bounding box center [506, 376] width 76 height 39
click at [550, 512] on link "here" at bounding box center [537, 520] width 28 height 15
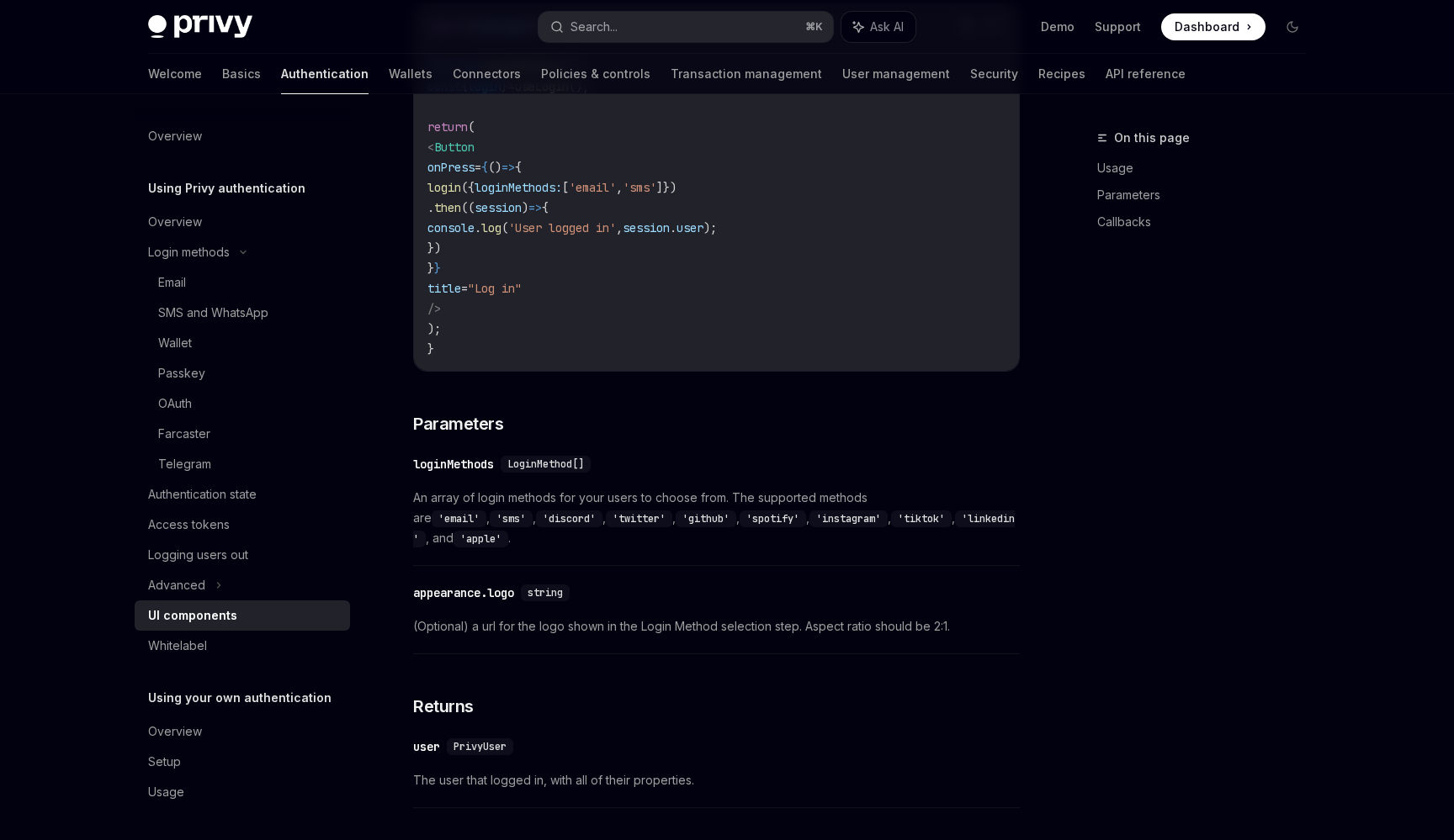
scroll to position [1384, 0]
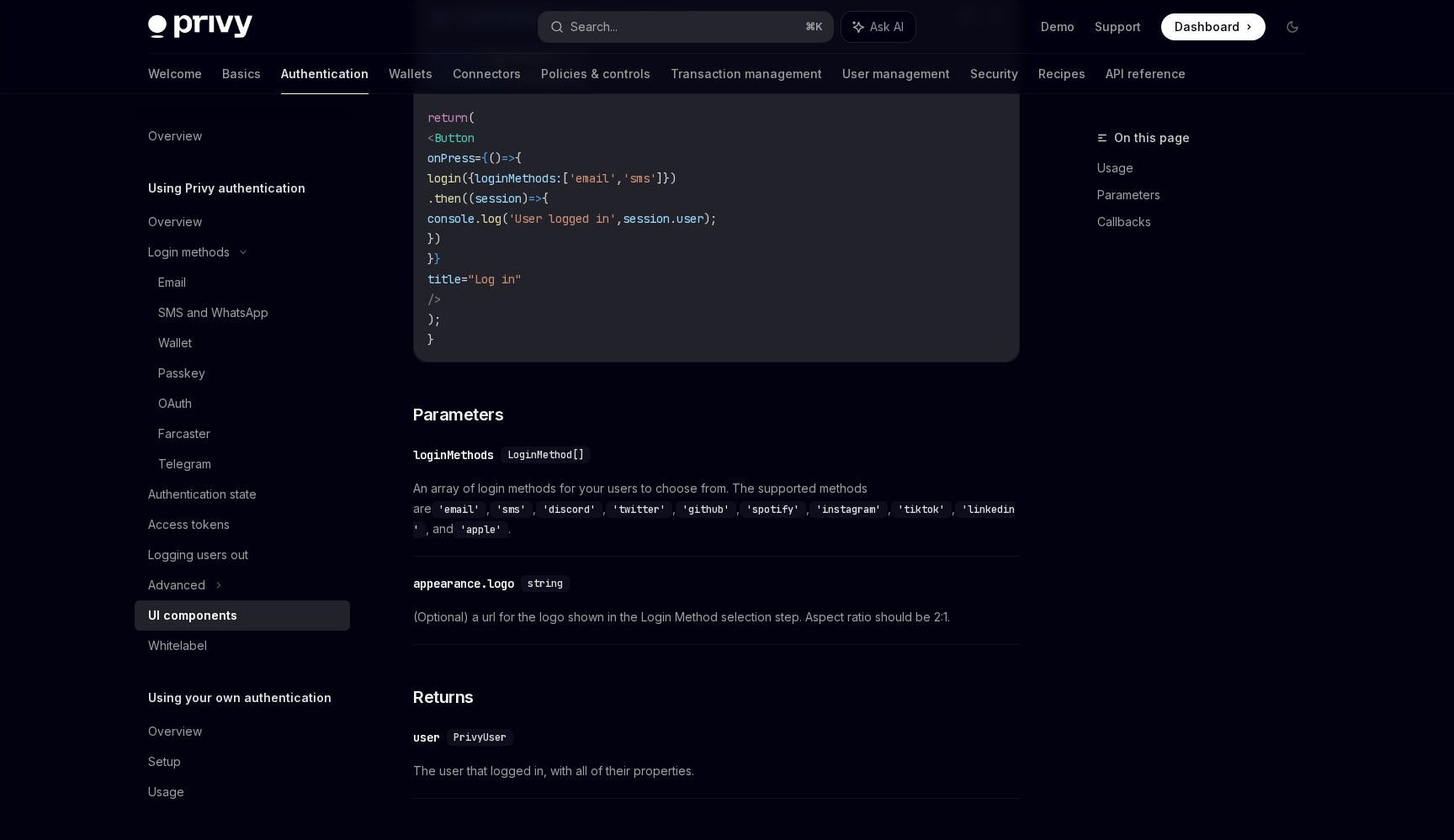
click at [730, 432] on div "Make sure you have properly configured PrivyElements before using UI components…" at bounding box center [715, 224] width 606 height 1168
click at [454, 538] on code "'apple'" at bounding box center [481, 530] width 55 height 17
click at [454, 535] on code "'apple'" at bounding box center [481, 530] width 55 height 17
click at [803, 549] on div "​ loginMethods LoginMethod[] An array of login methods for your users to choose…" at bounding box center [715, 496] width 606 height 120
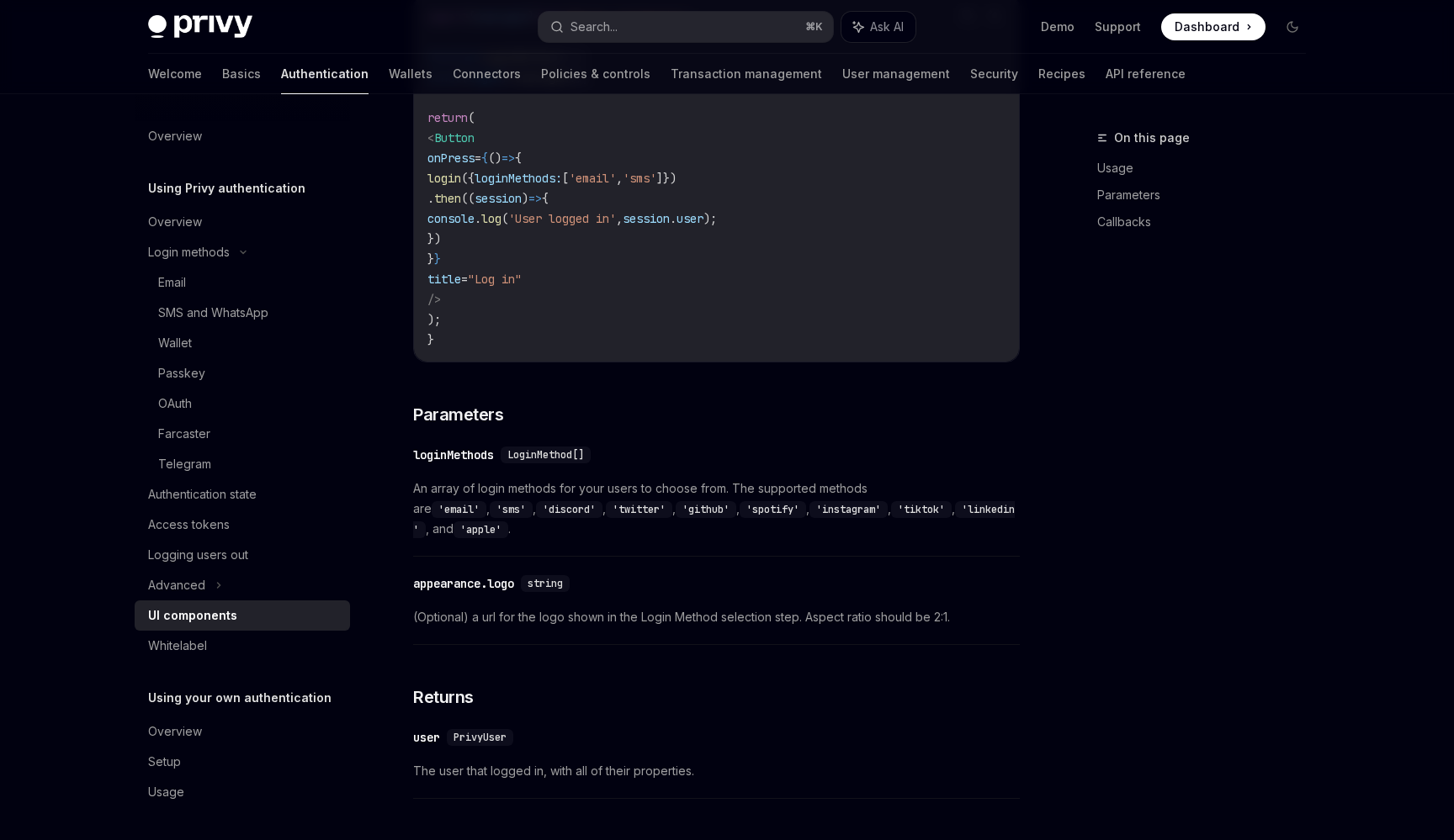
click at [455, 525] on code "'apple'" at bounding box center [481, 530] width 55 height 17
click at [454, 534] on code "'apple'" at bounding box center [481, 530] width 55 height 17
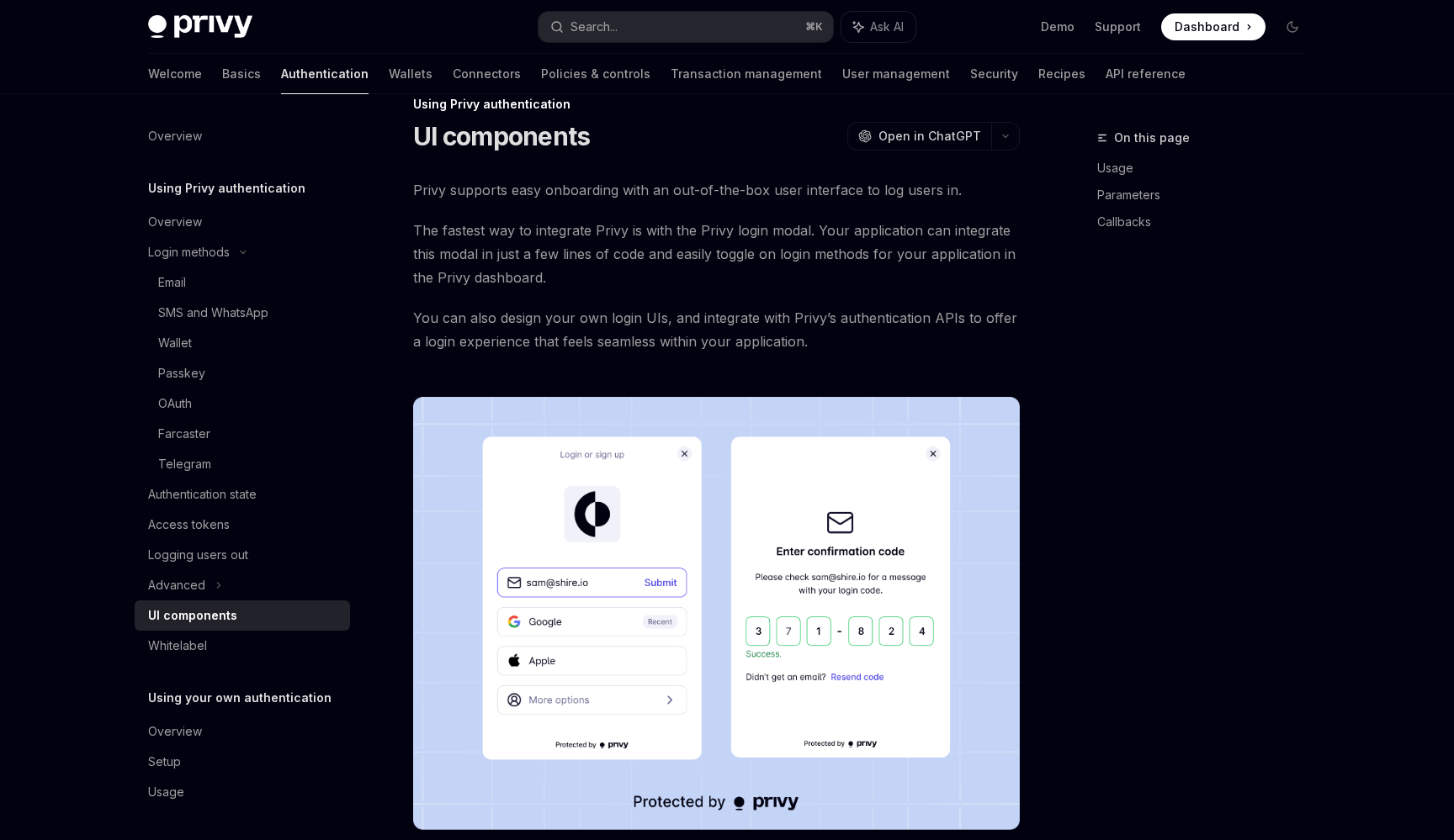
scroll to position [0, 0]
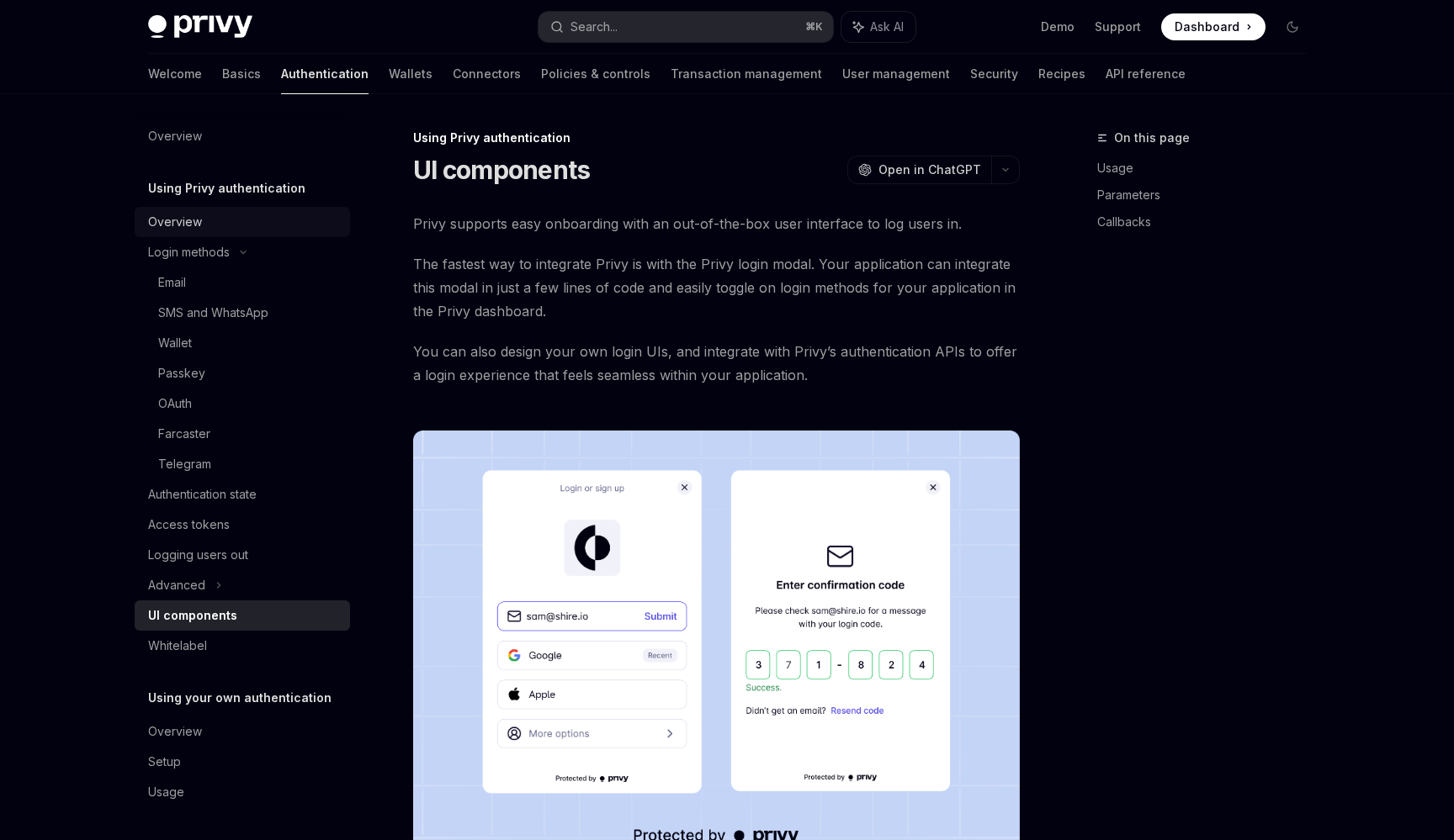
click at [217, 216] on div "Overview" at bounding box center [244, 223] width 192 height 20
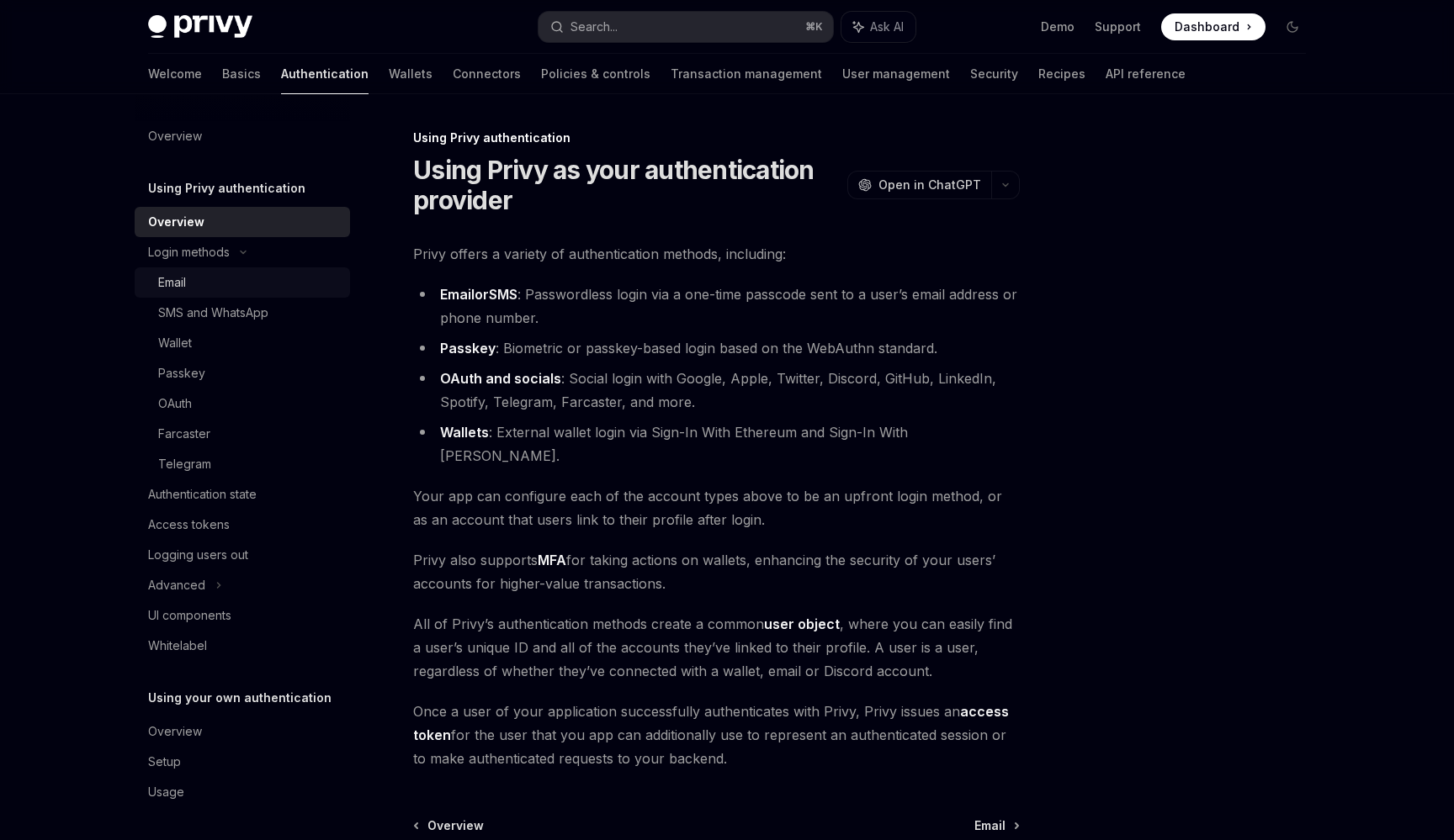
click at [320, 293] on link "Email" at bounding box center [241, 282] width 215 height 31
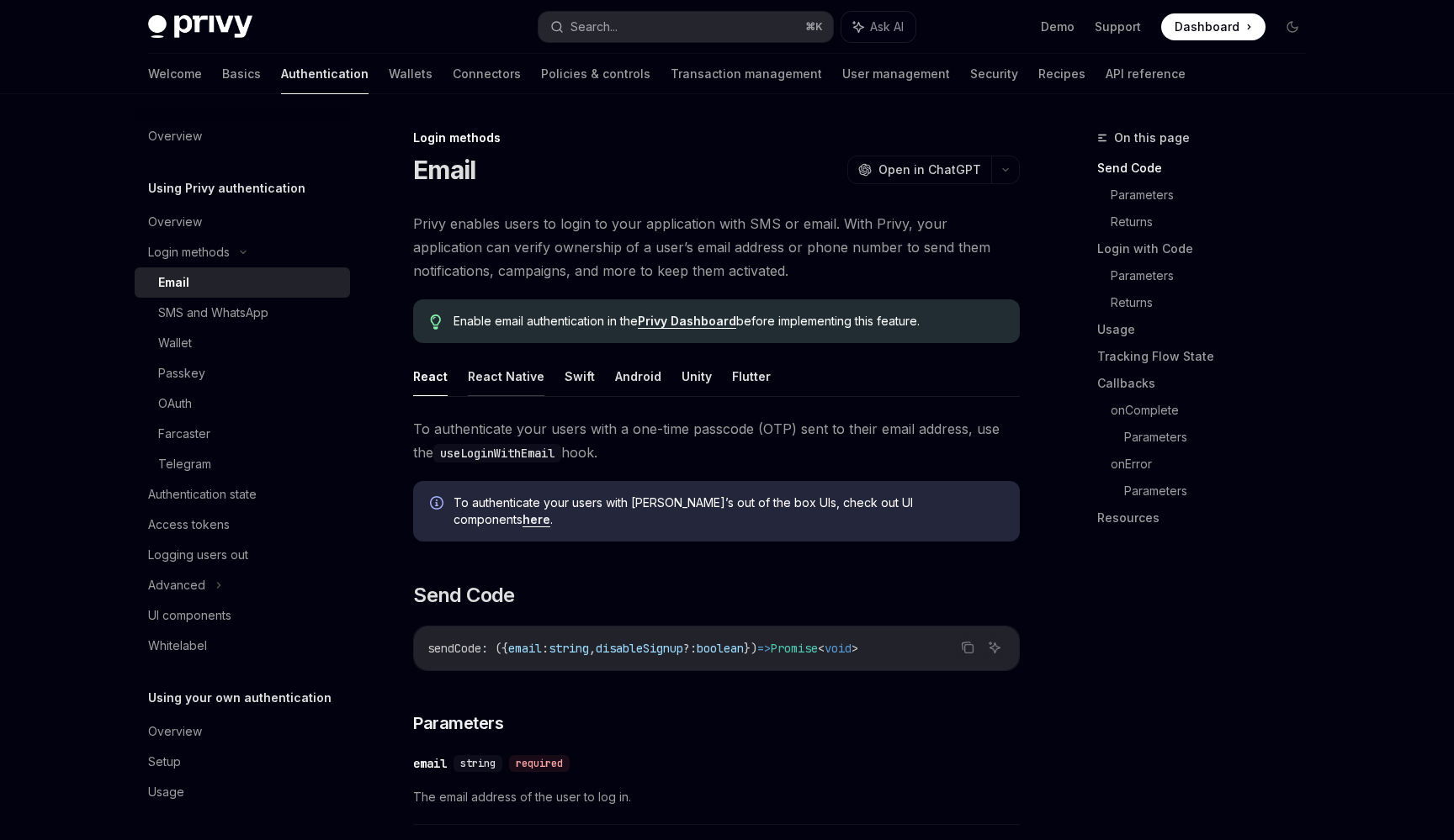
click at [498, 381] on button "React Native" at bounding box center [506, 376] width 76 height 39
type textarea "*"
click at [1141, 251] on link "Login with Code" at bounding box center [1208, 249] width 222 height 27
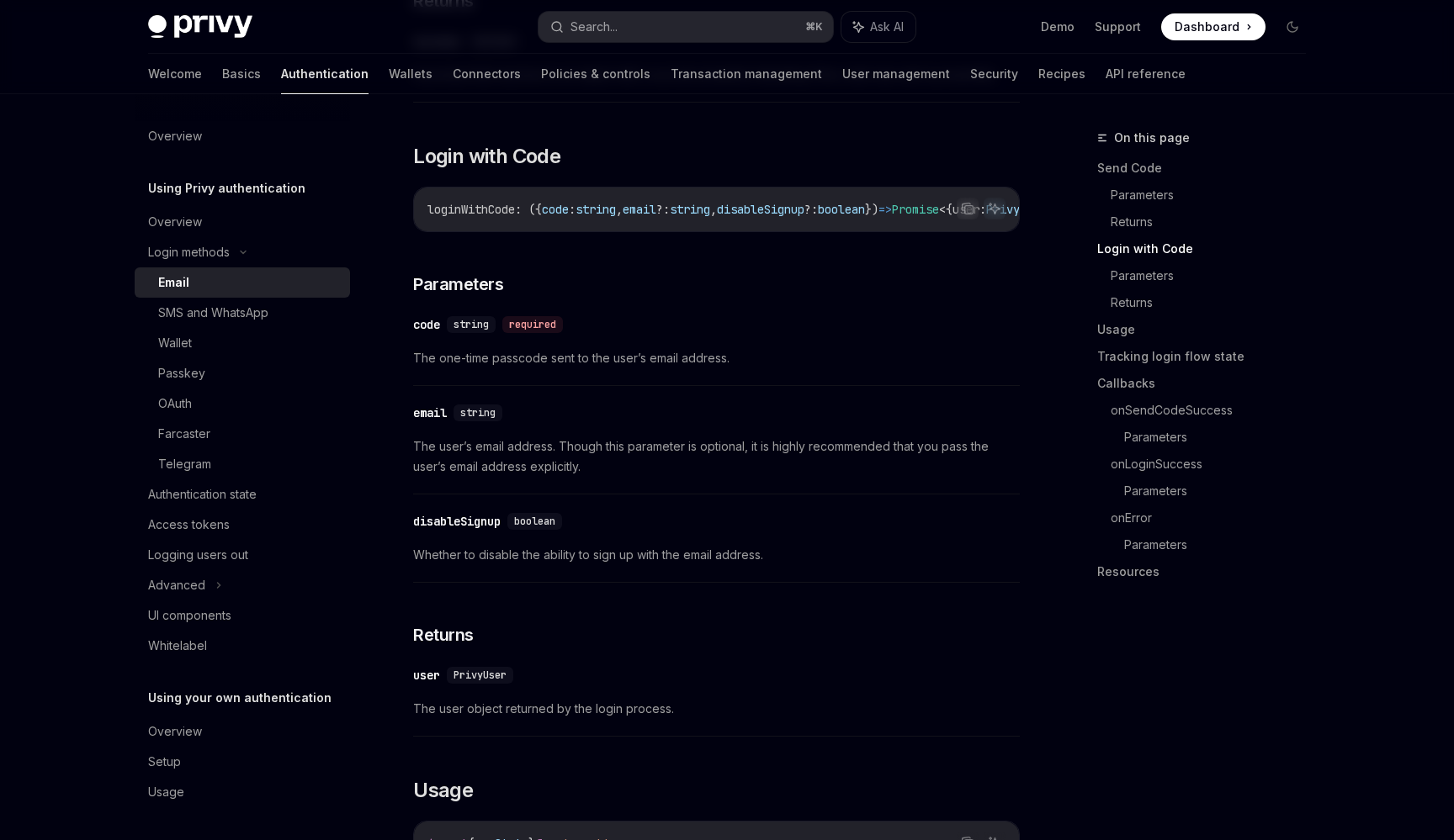
scroll to position [1313, 0]
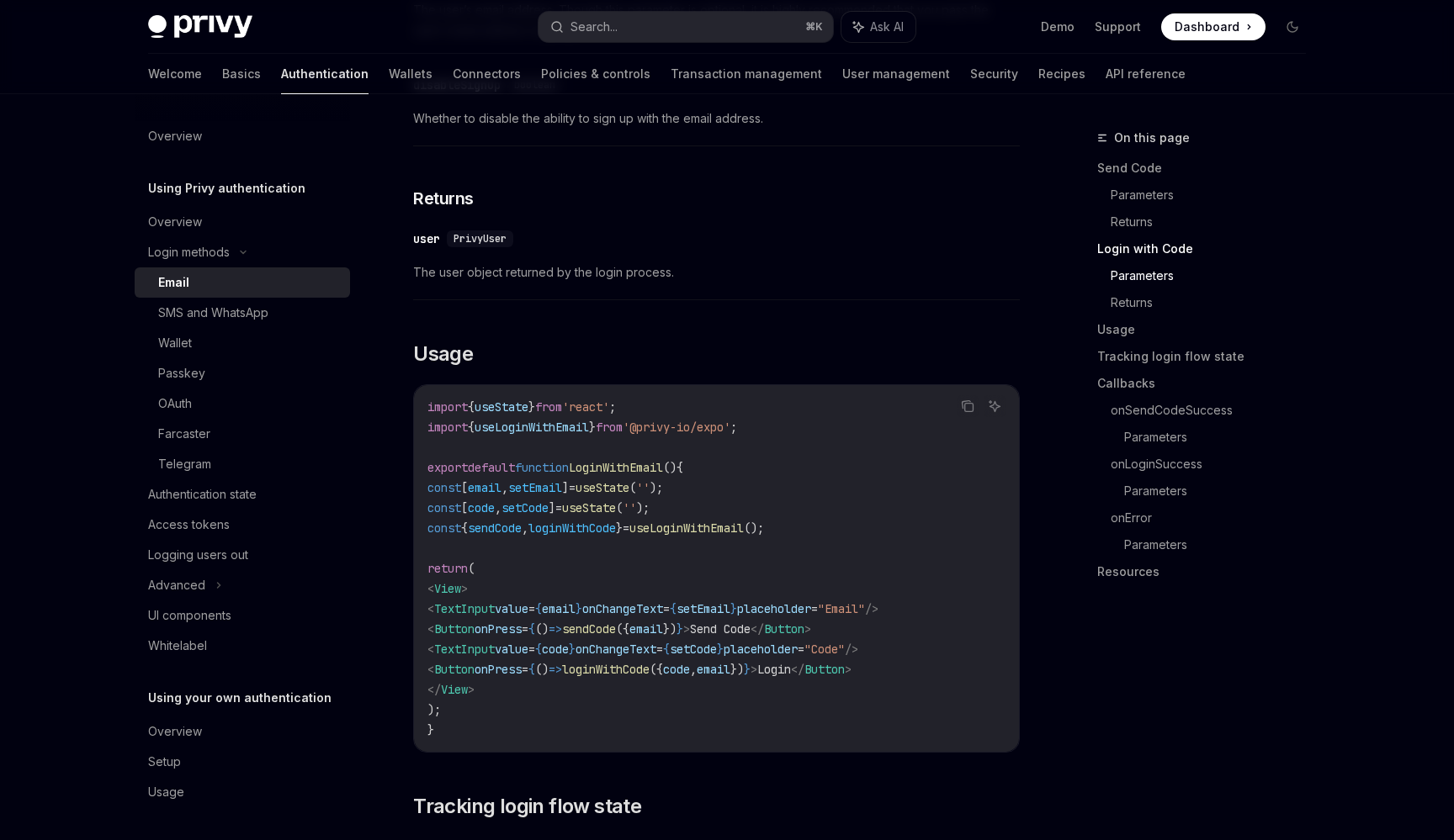
click at [797, 642] on span "placeholder" at bounding box center [760, 649] width 74 height 15
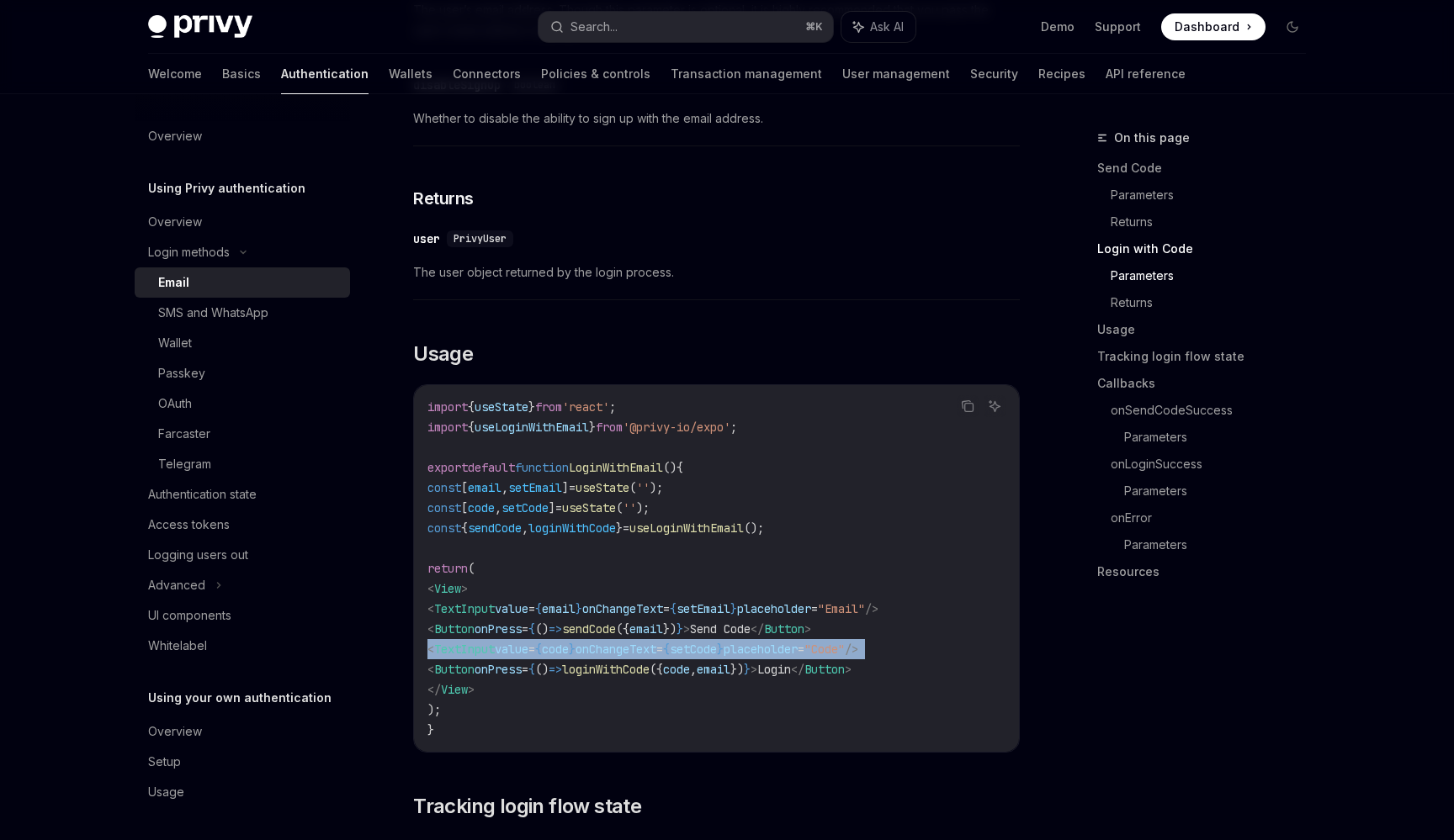
click at [797, 642] on span "placeholder" at bounding box center [760, 649] width 74 height 15
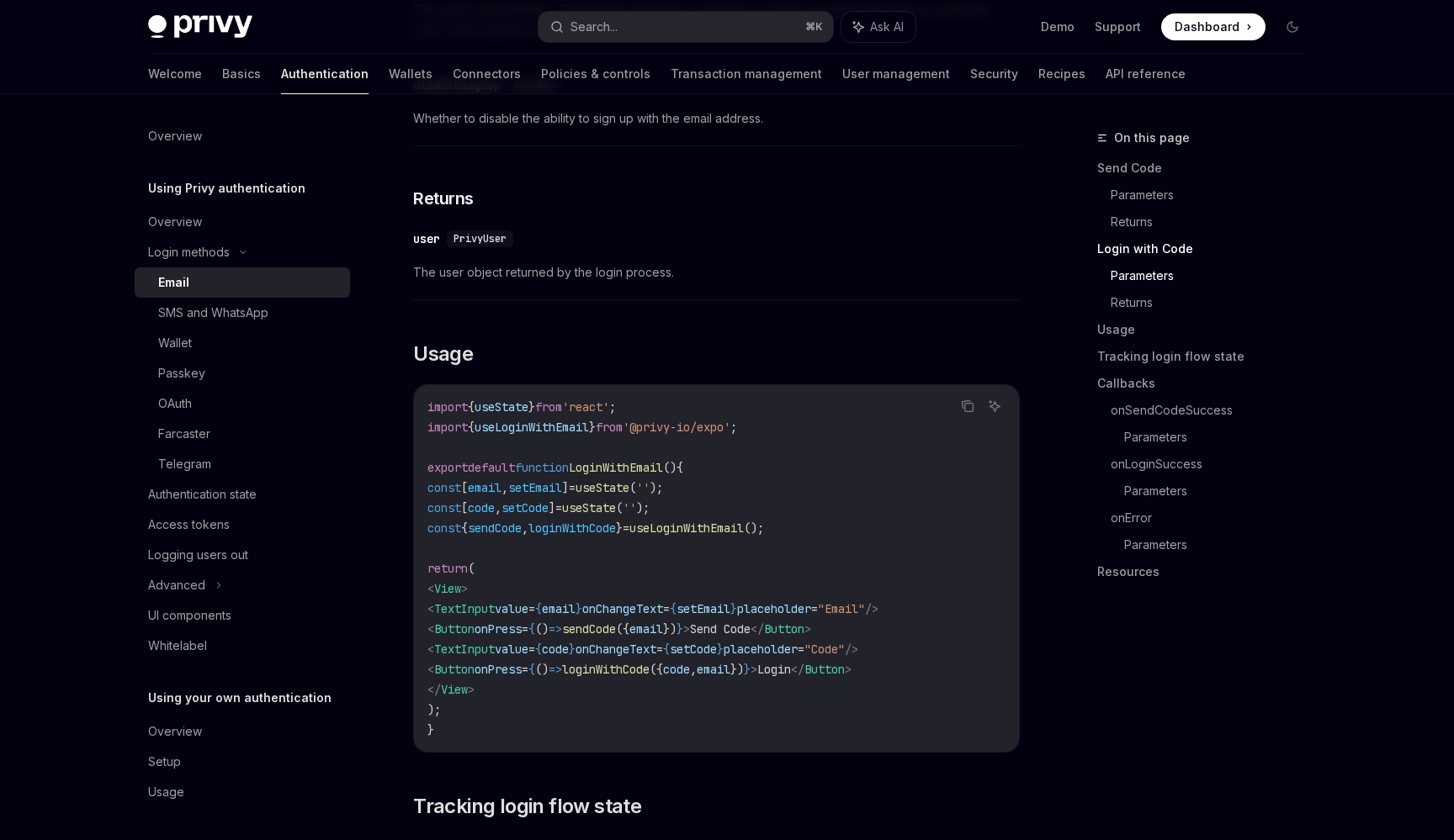
click at [743, 664] on span "})" at bounding box center [737, 670] width 13 height 15
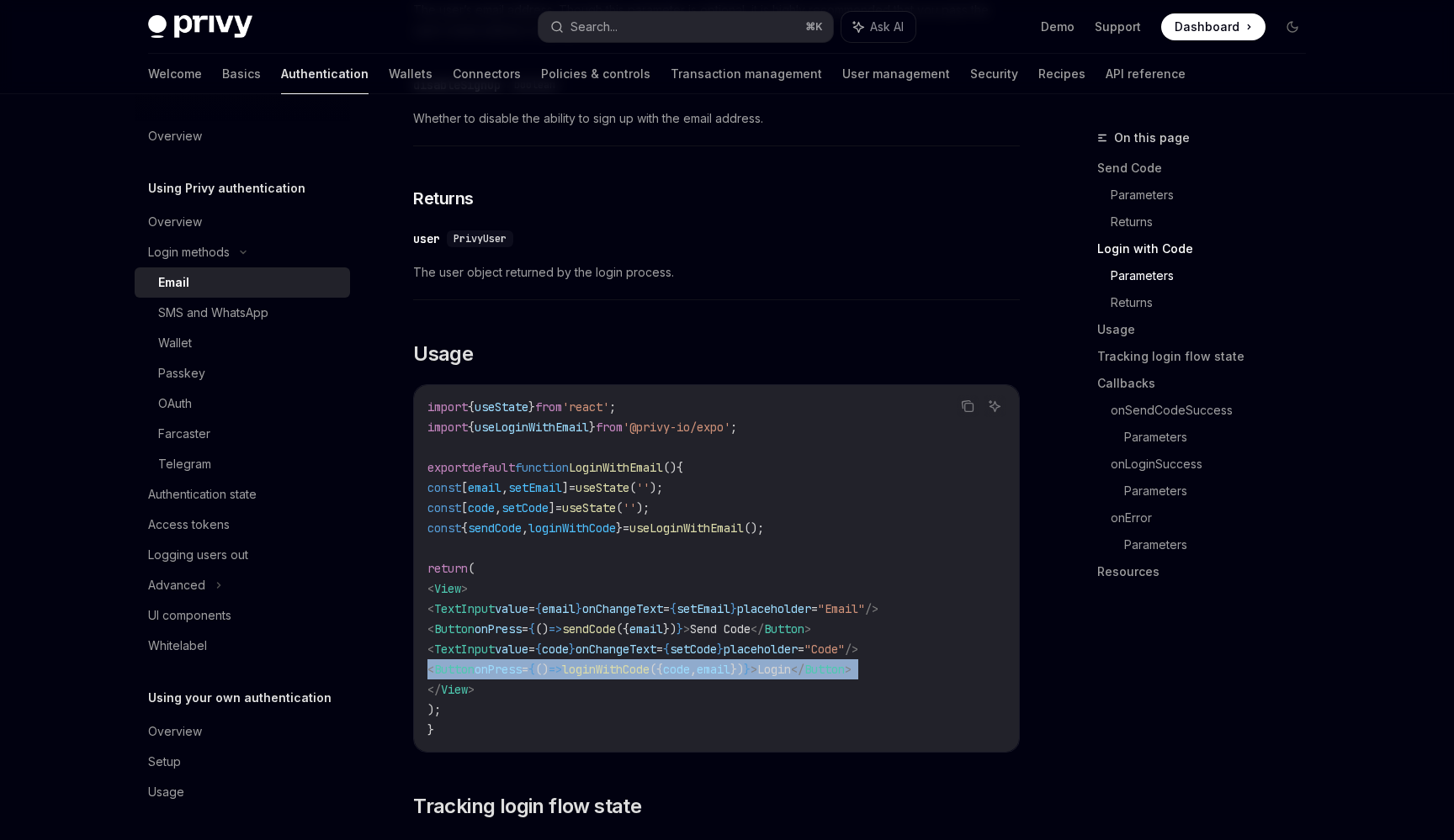
click at [743, 664] on span "})" at bounding box center [737, 670] width 13 height 15
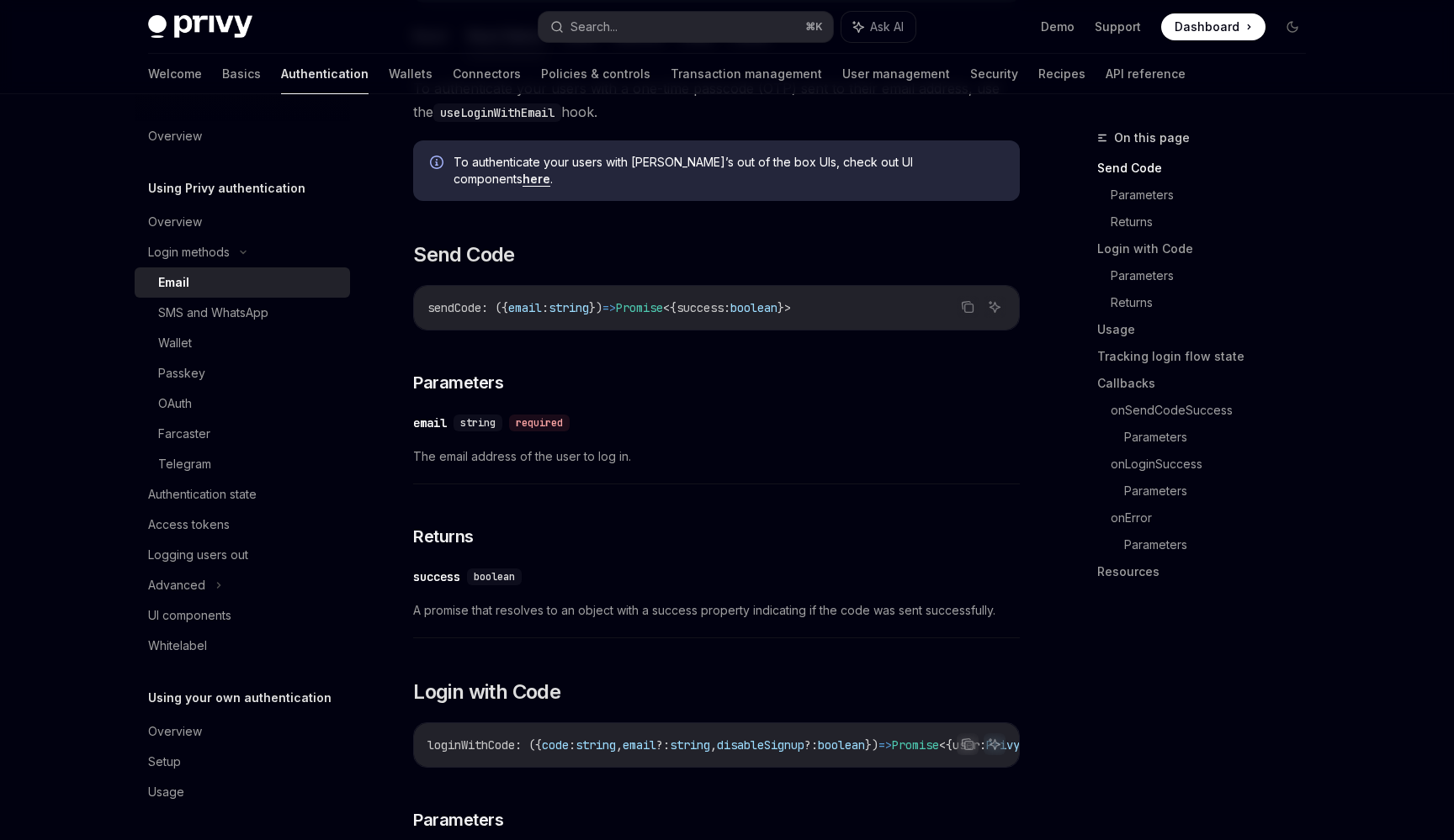
scroll to position [0, 0]
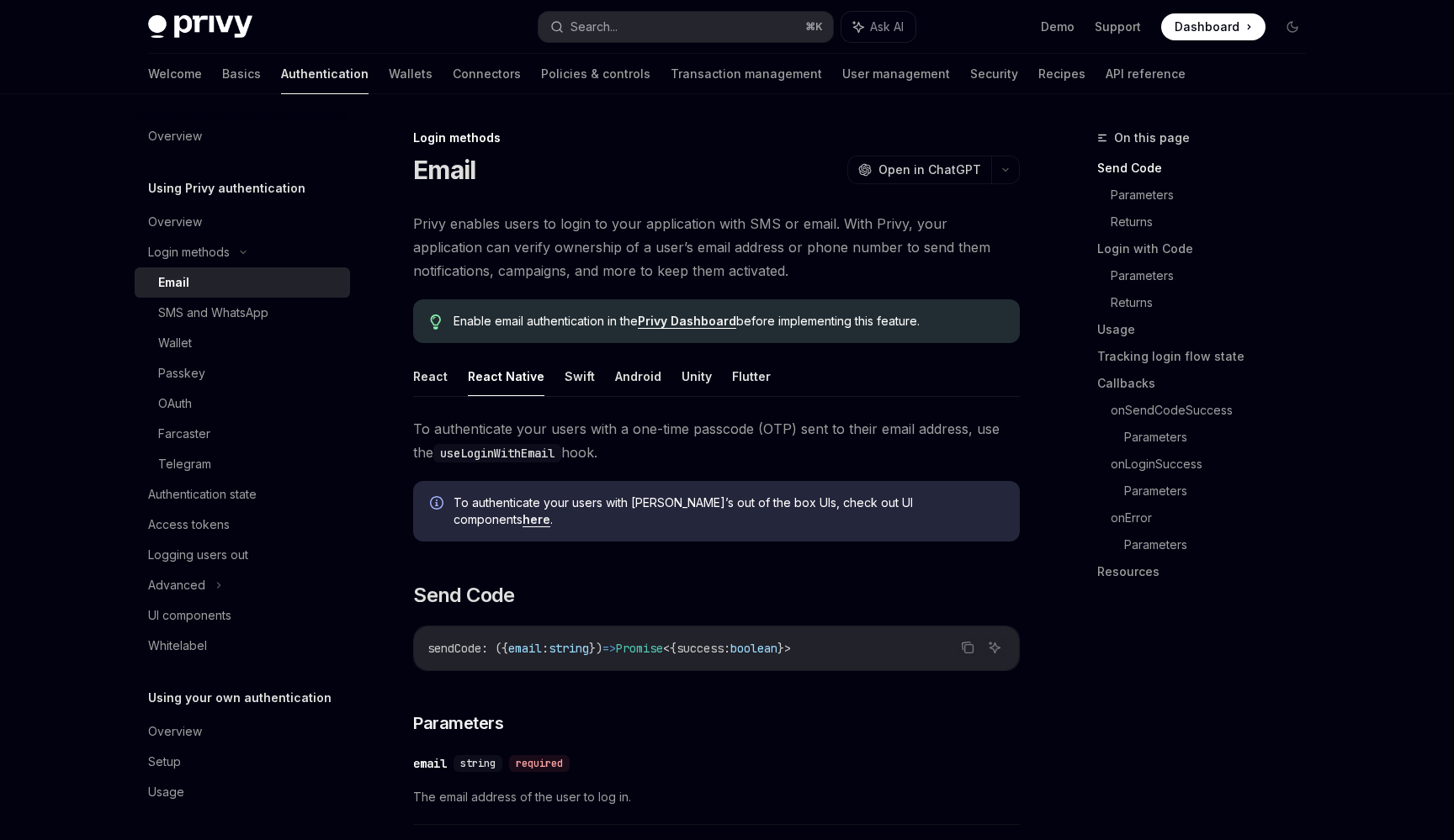
click at [638, 225] on span "Privy enables users to login to your application with SMS or email. With Privy,…" at bounding box center [715, 248] width 606 height 71
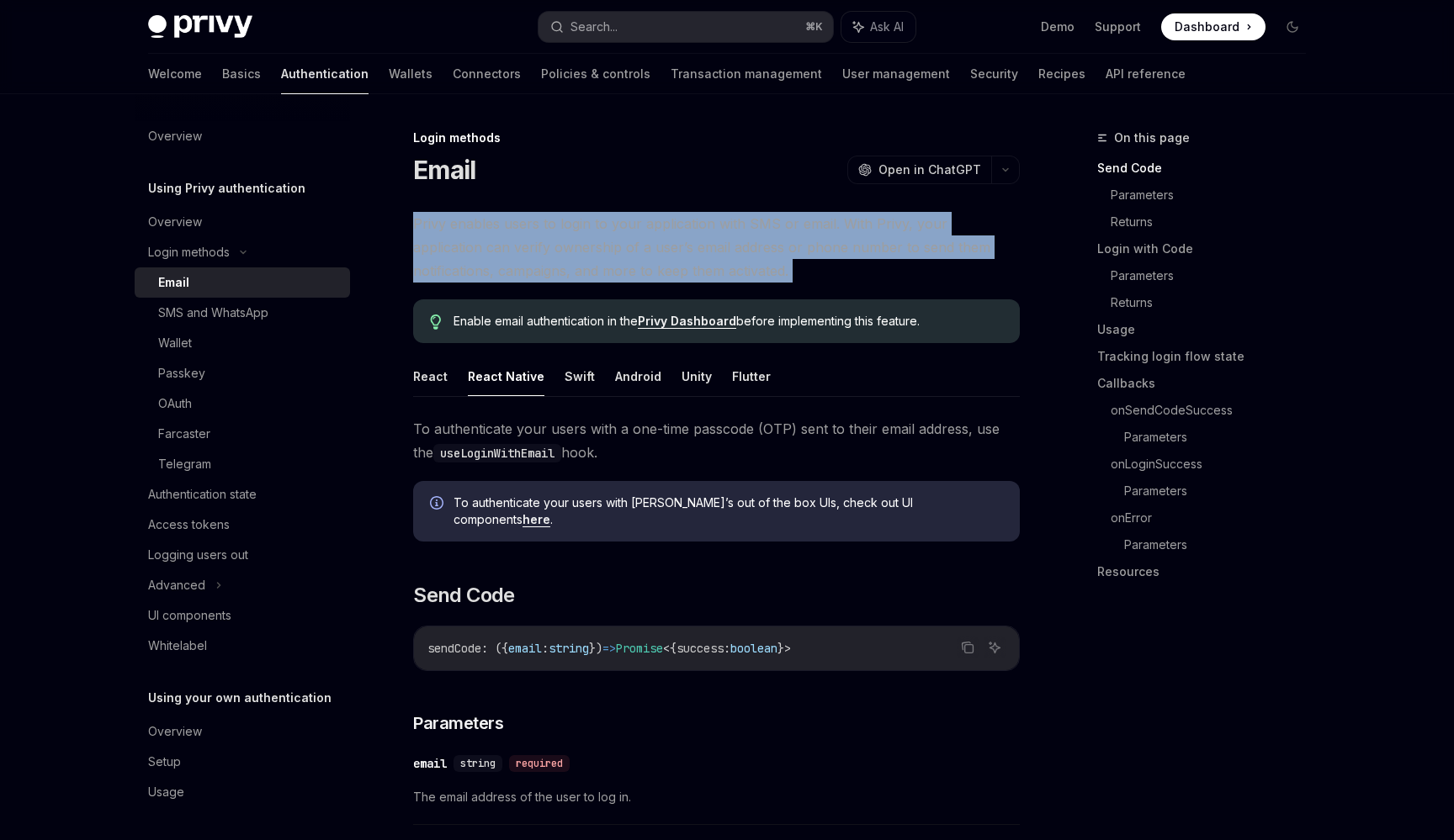
click at [638, 225] on span "Privy enables users to login to your application with SMS or email. With Privy,…" at bounding box center [715, 248] width 606 height 71
click at [999, 169] on icon "button" at bounding box center [1005, 169] width 20 height 7
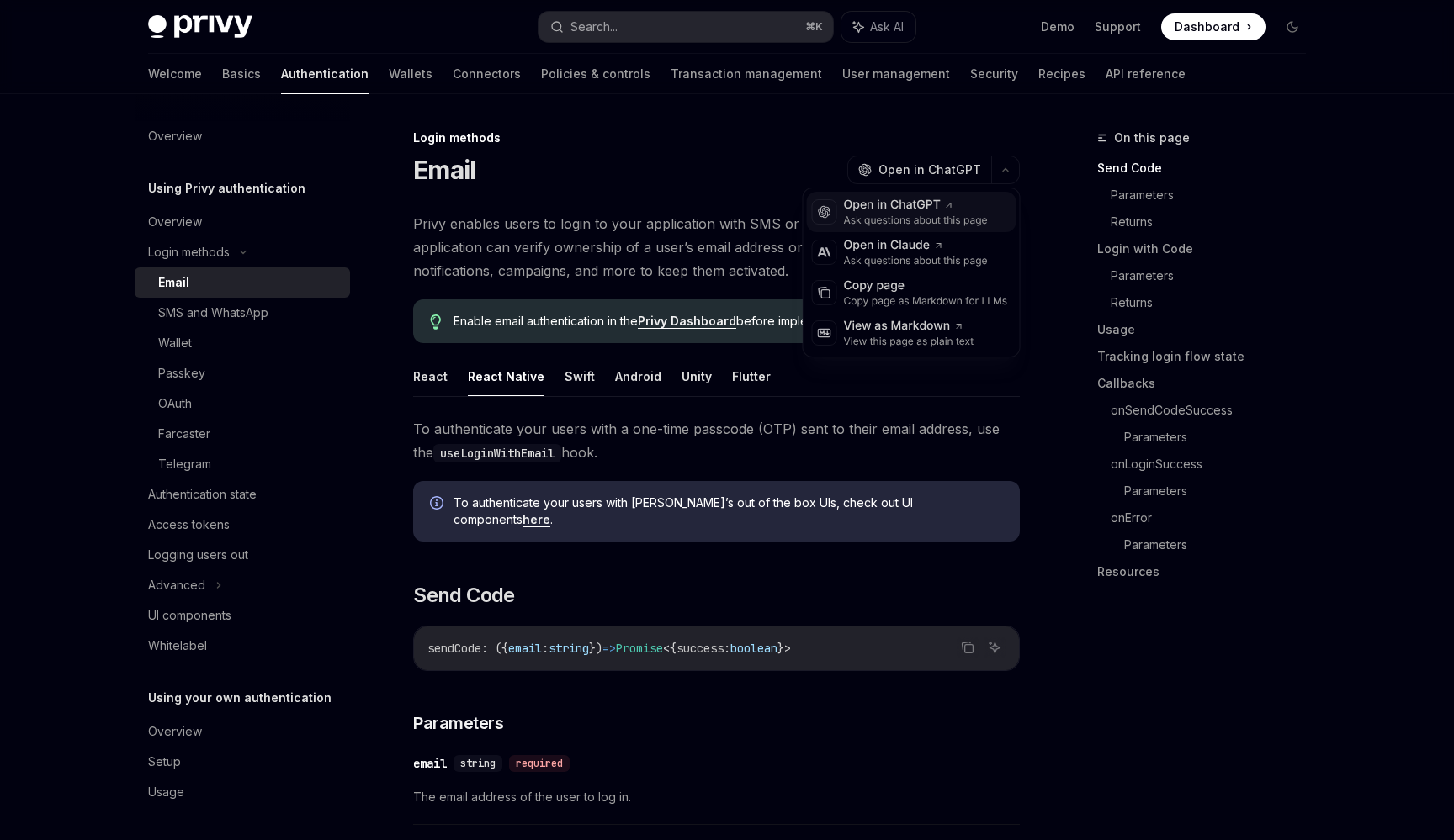
click at [956, 231] on div "OpenAI Open in ChatGPT Ask questions about this page" at bounding box center [911, 211] width 210 height 40
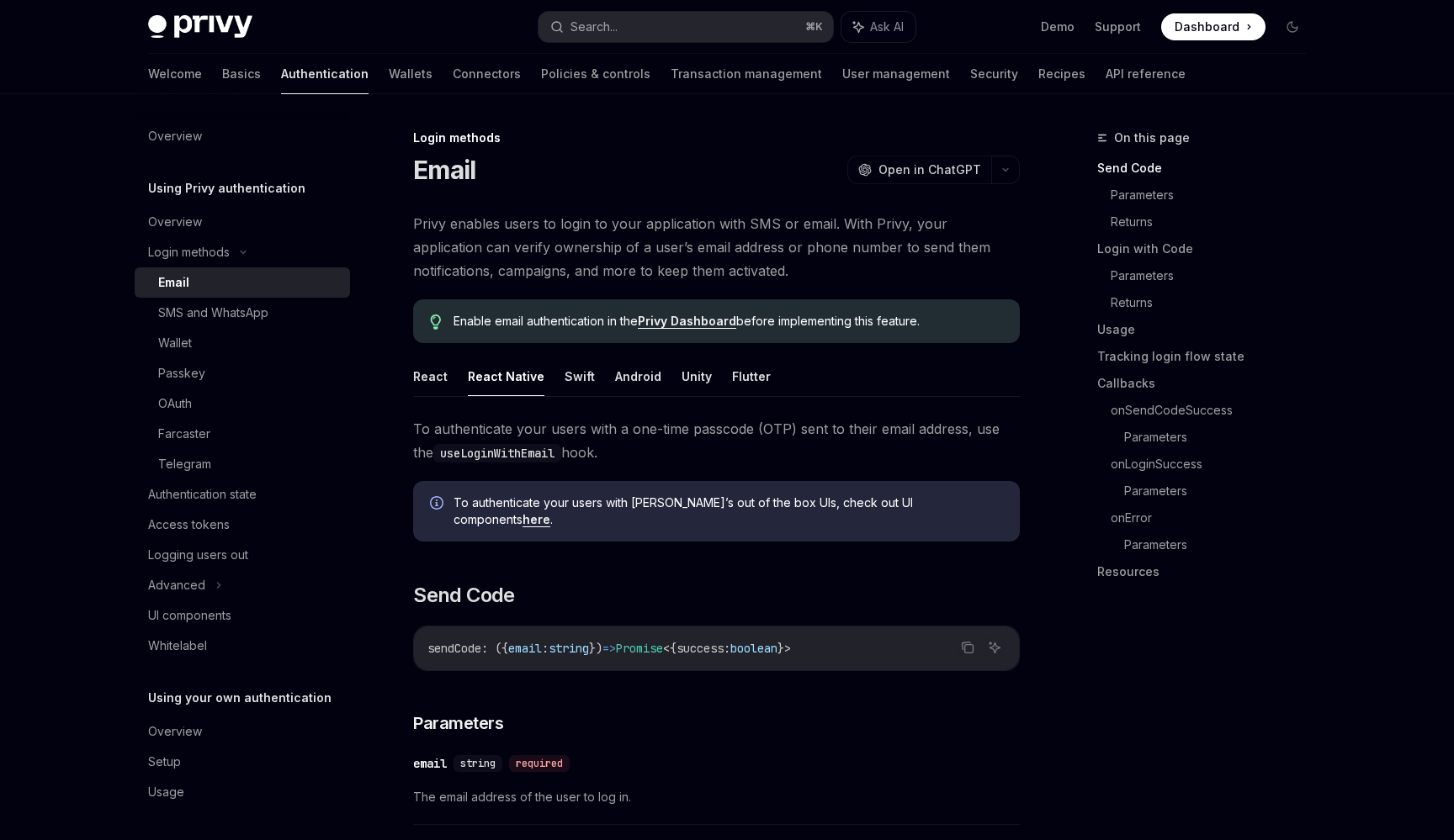
click at [1209, 21] on span "Dashboard" at bounding box center [1207, 27] width 65 height 17
